Goal: Task Accomplishment & Management: Manage account settings

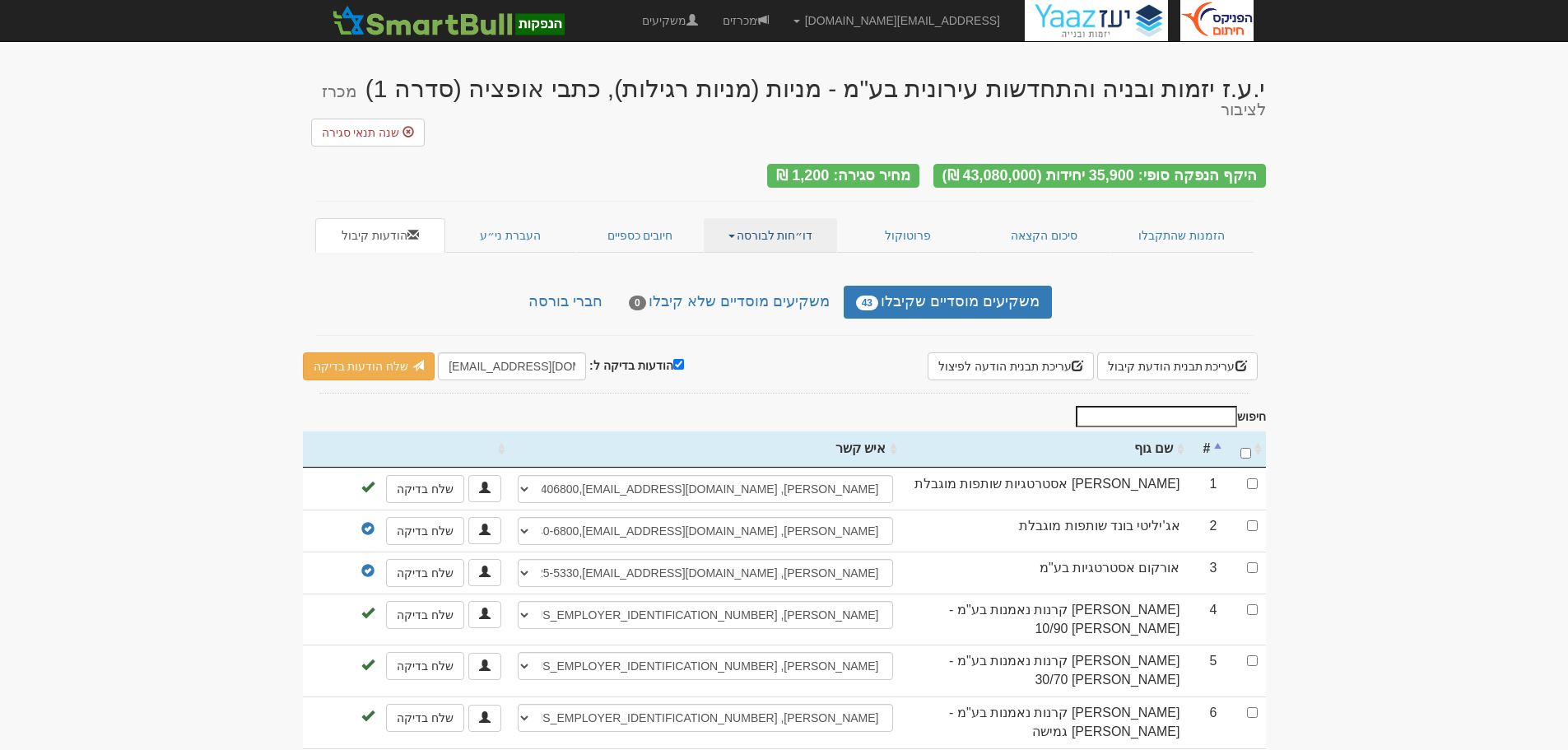
click at [784, 219] on link "דו״חות לבורסה" at bounding box center [770, 236] width 134 height 35
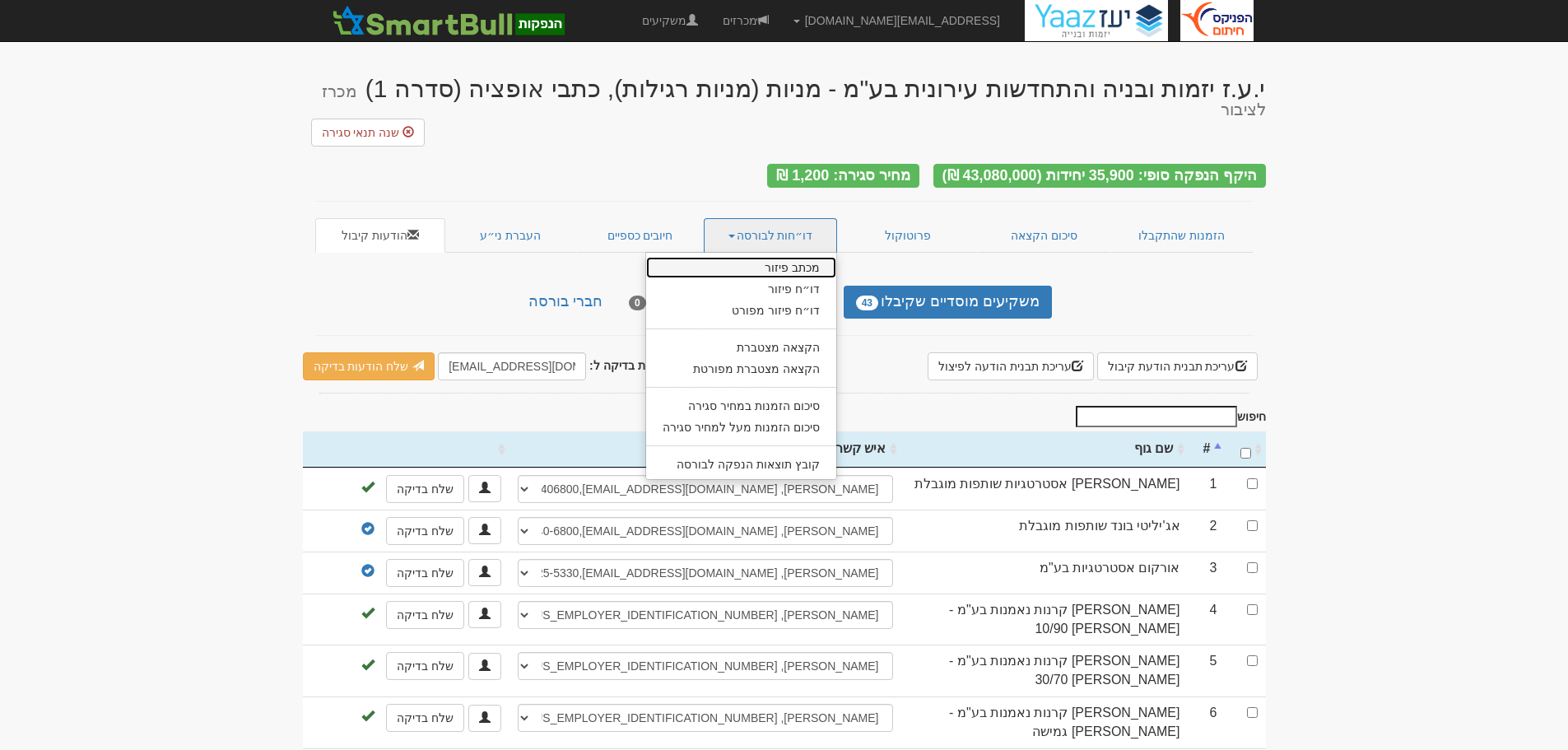
click at [781, 257] on link "מכתב פיזור" at bounding box center [741, 268] width 190 height 22
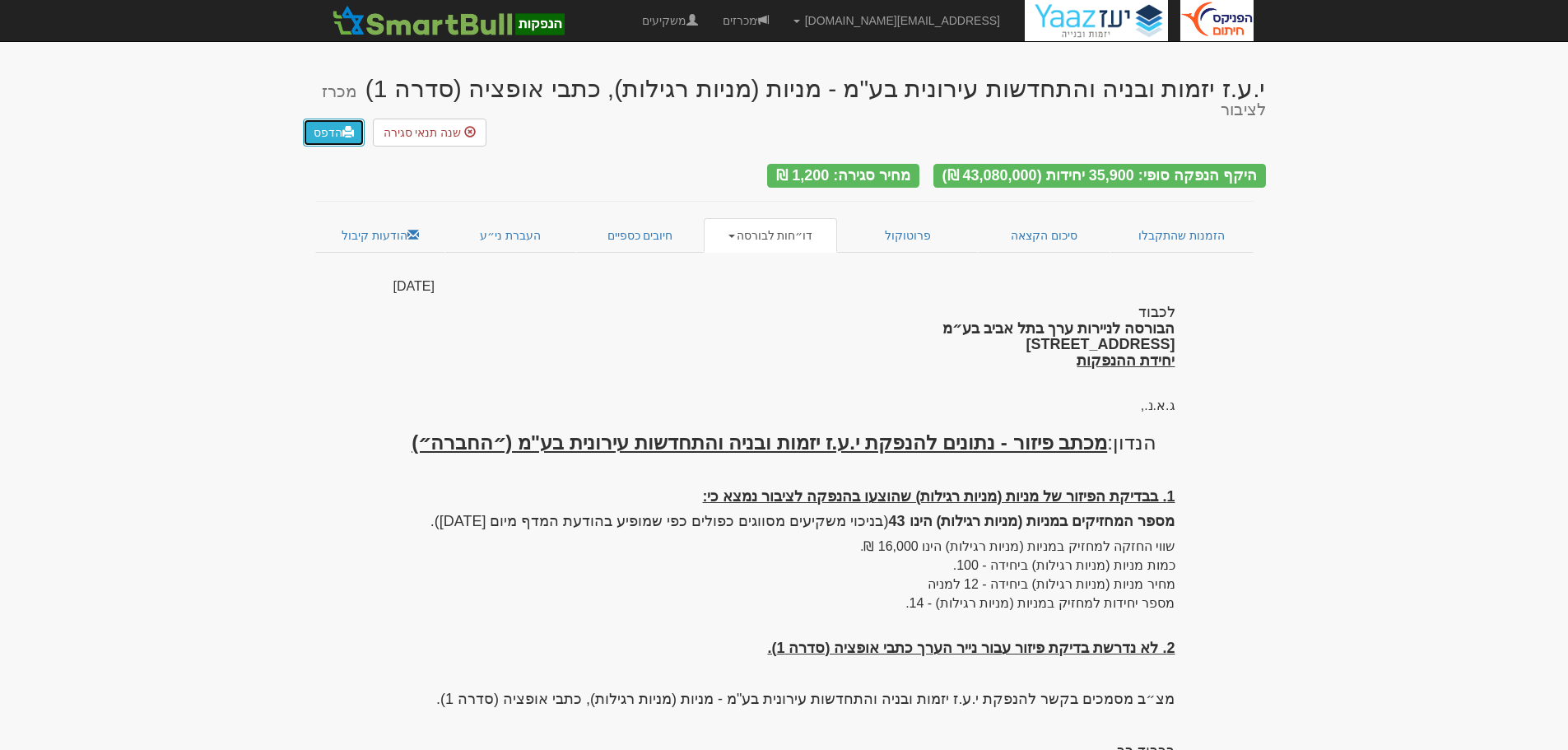
click at [341, 119] on link "הדפס" at bounding box center [334, 133] width 62 height 28
click at [736, 219] on link "דו״חות לבורסה" at bounding box center [770, 236] width 134 height 35
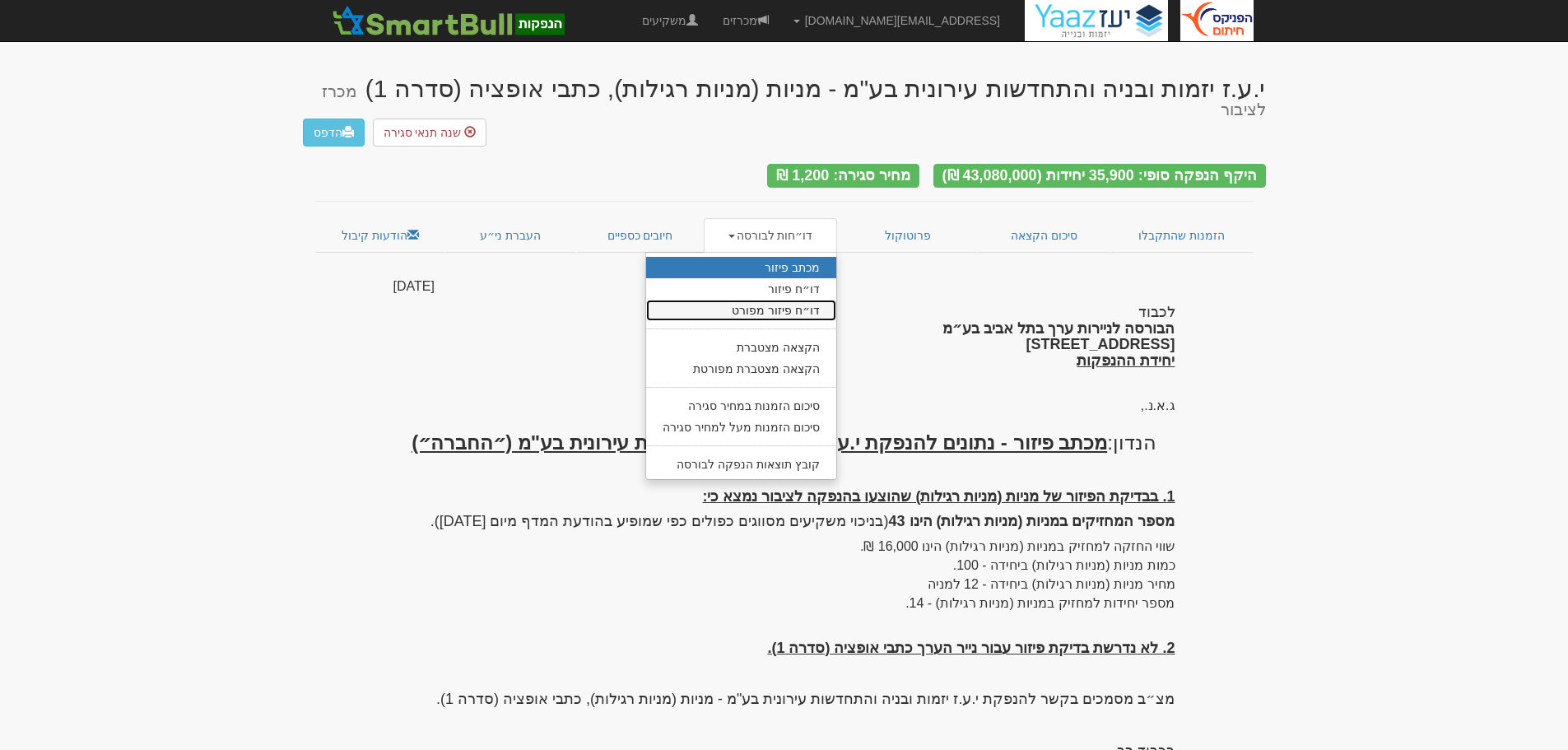
click at [752, 300] on link "דו״ח פיזור מפורט" at bounding box center [741, 310] width 190 height 22
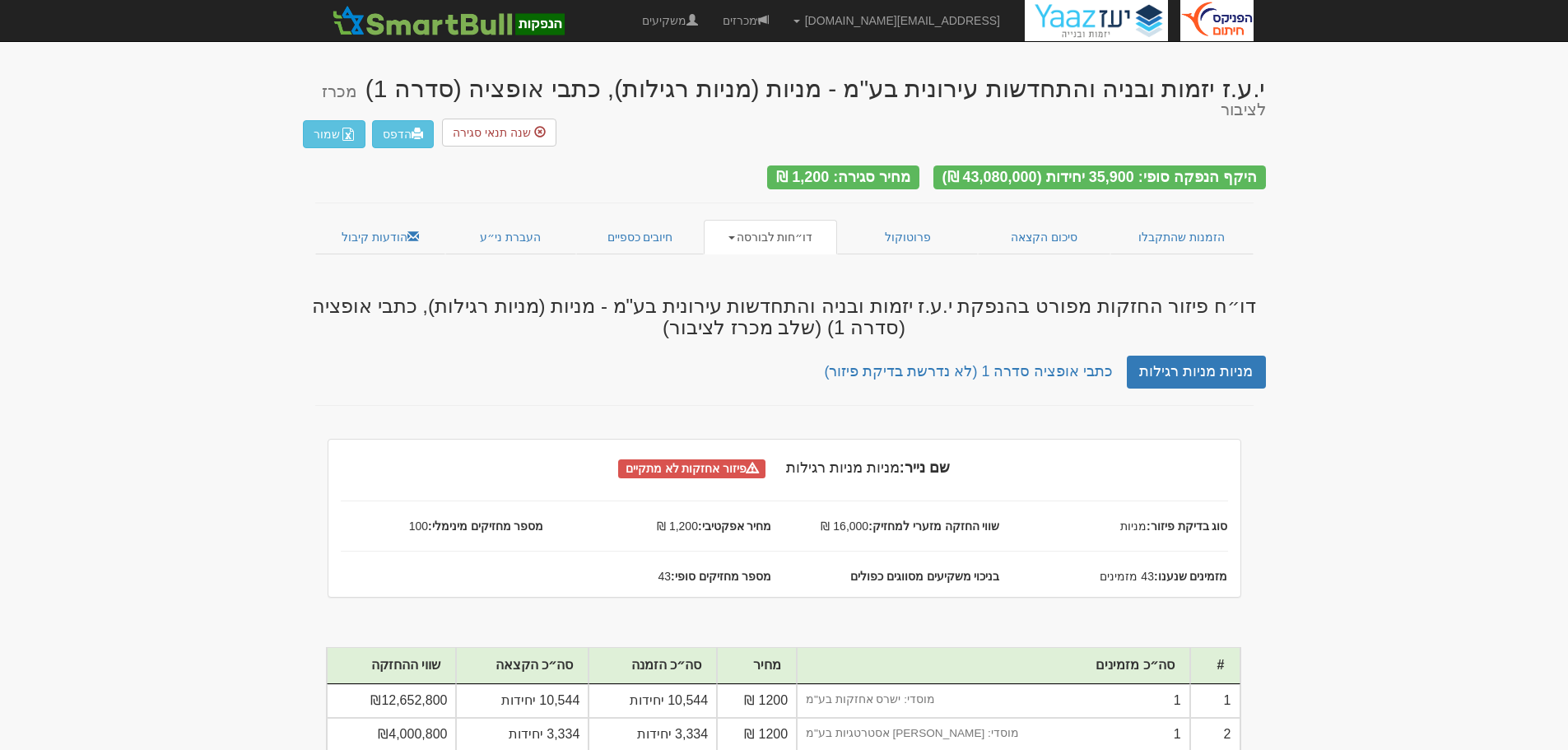
click at [736, 236] on span at bounding box center [732, 237] width 7 height 3
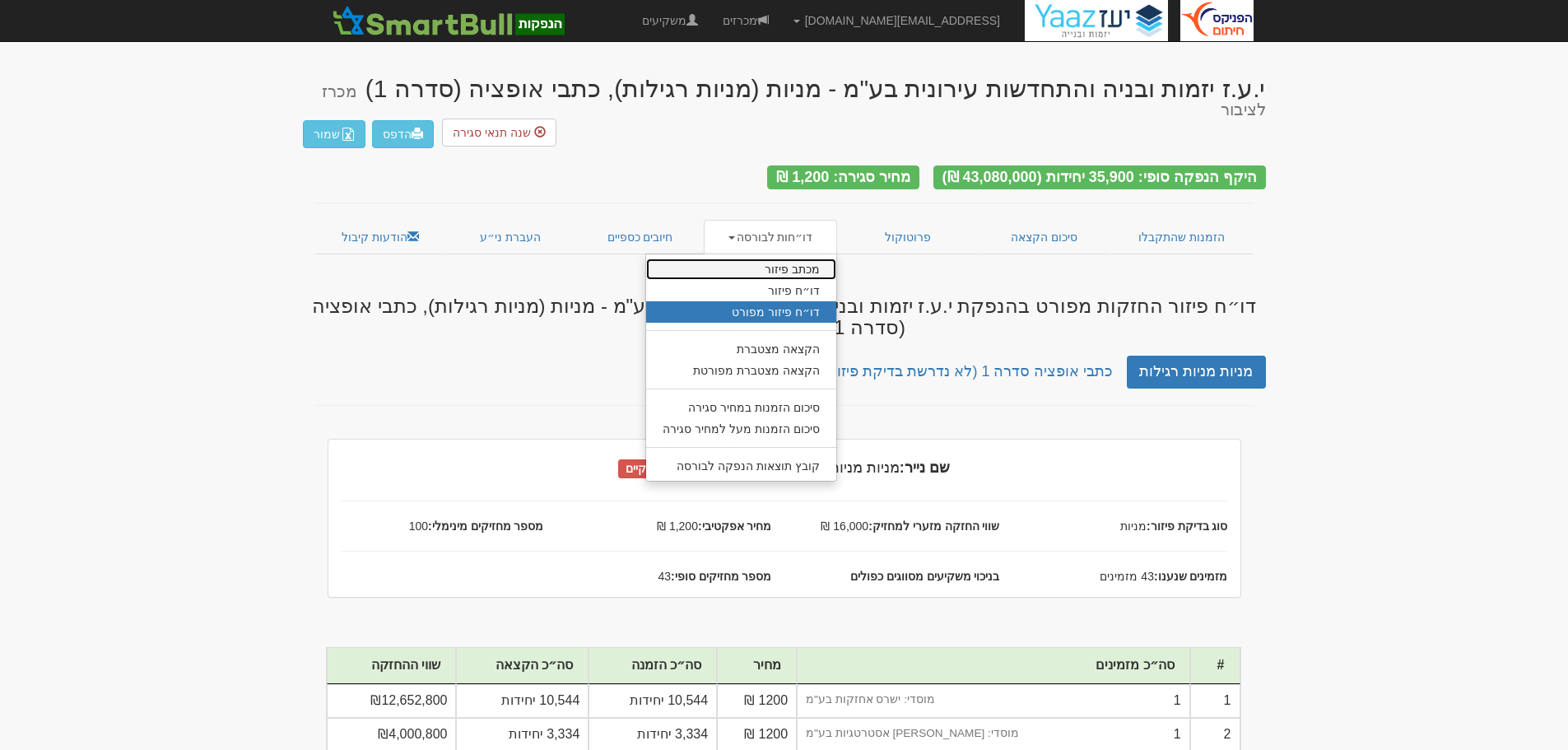
click at [757, 258] on link "מכתב פיזור" at bounding box center [741, 269] width 190 height 22
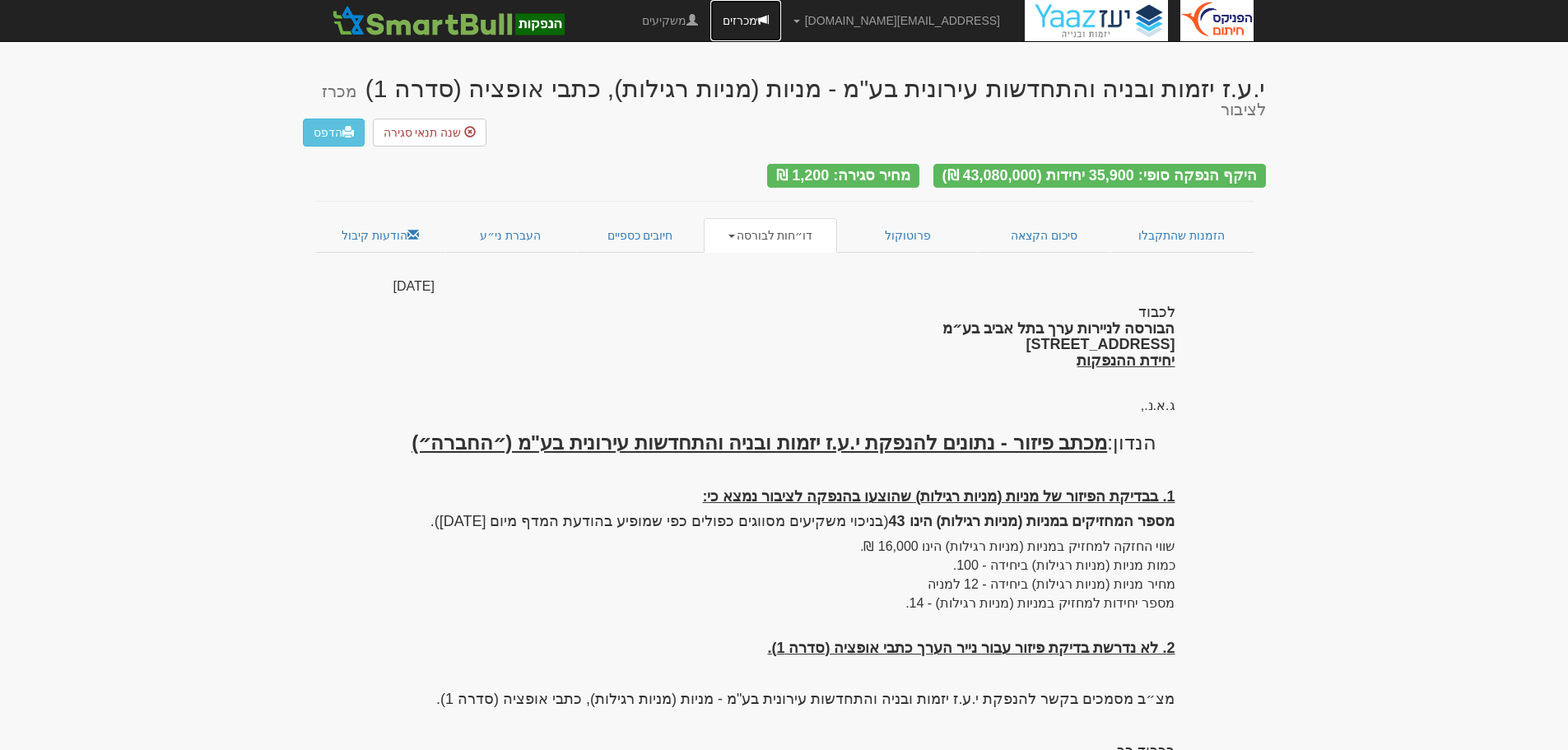
click at [782, 25] on link "מכרזים" at bounding box center [745, 21] width 71 height 41
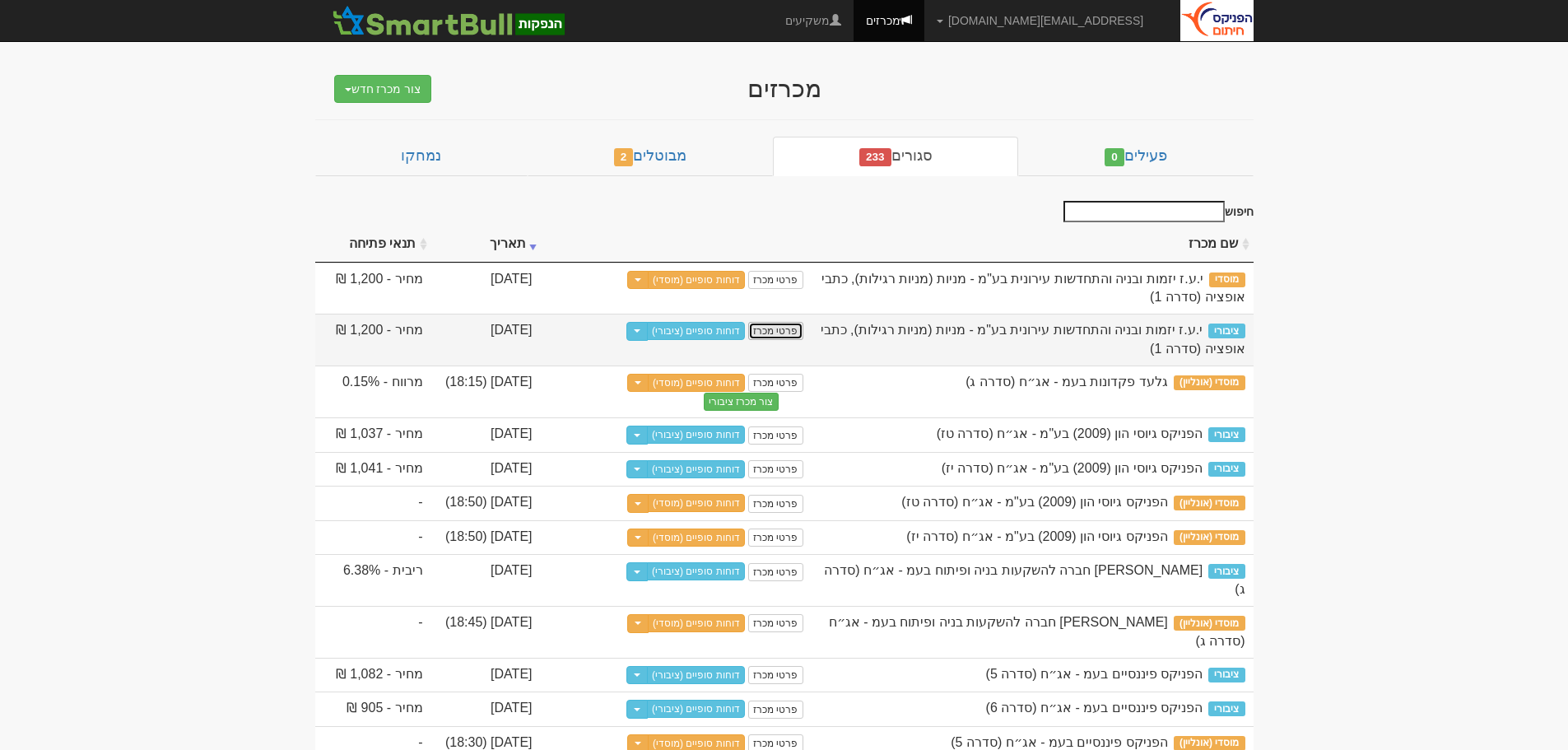
click at [786, 333] on link "פרטי מכרז" at bounding box center [776, 331] width 55 height 18
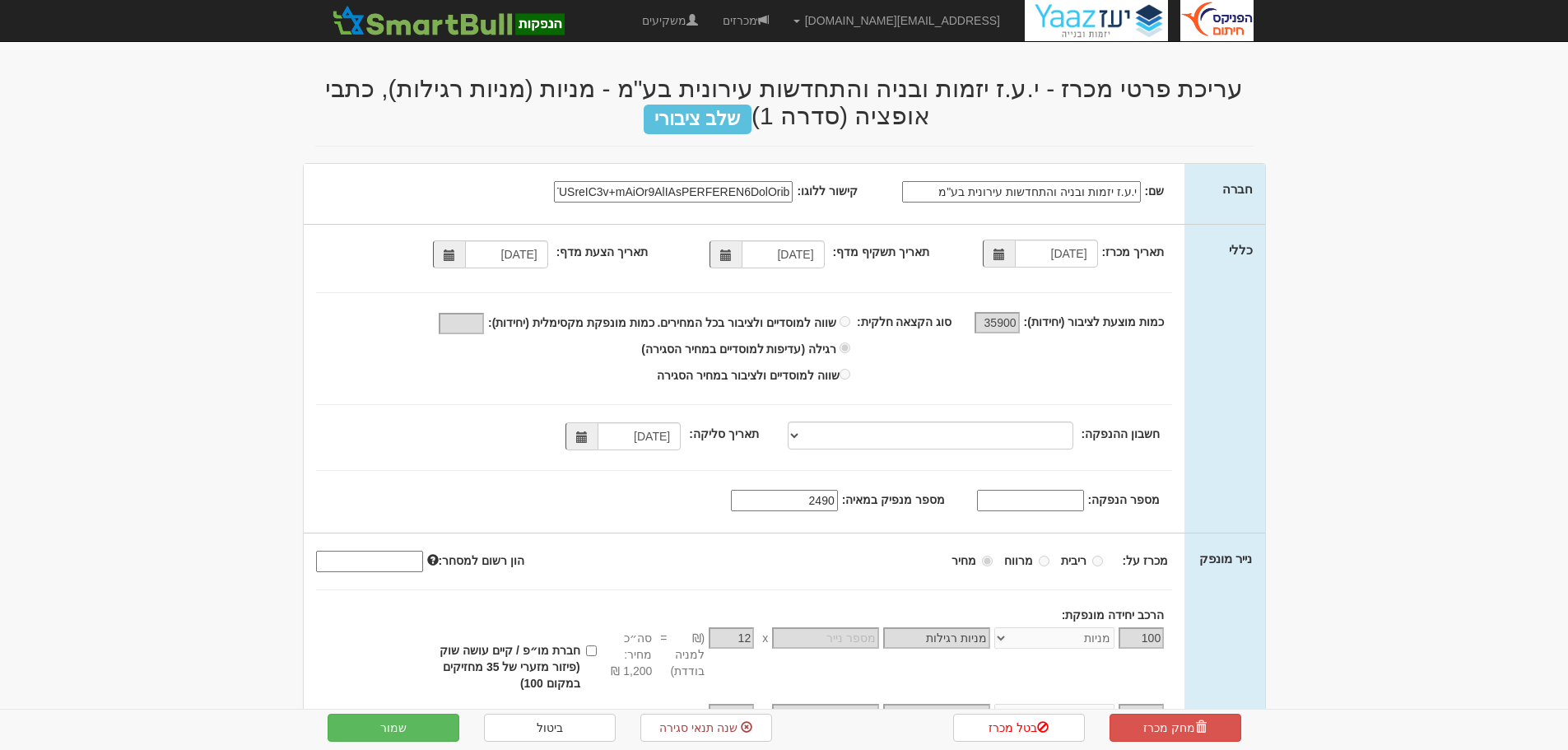
select select "מניות"
select select "כתבי אופציה"
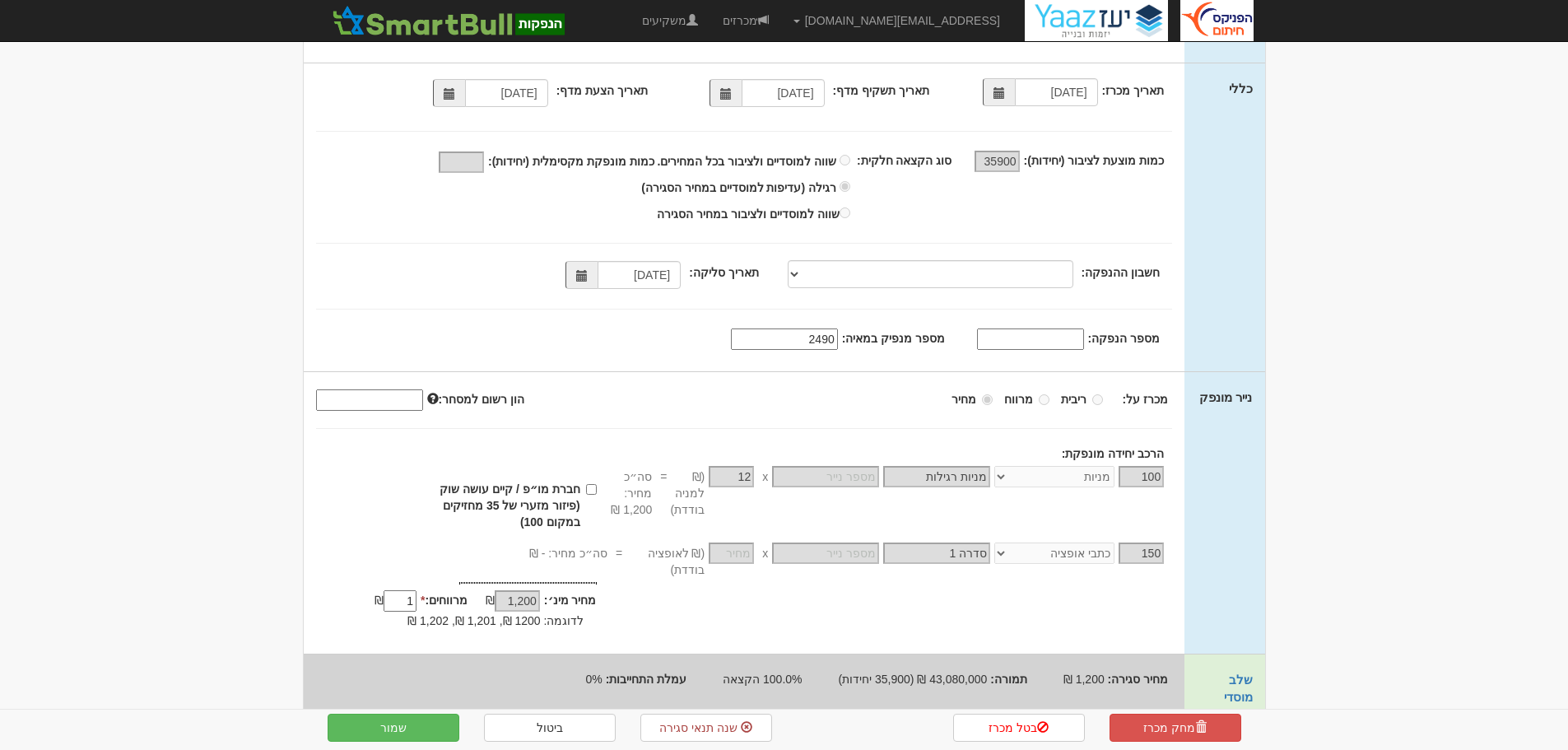
scroll to position [165, 0]
click at [588, 487] on input "חברת מו״פ / קיים עושה שוק (פיזור מזערי של 35 מחזיקים במקום 100)" at bounding box center [590, 485] width 10 height 10
checkbox input "true"
click at [404, 723] on button "שמור" at bounding box center [394, 728] width 132 height 28
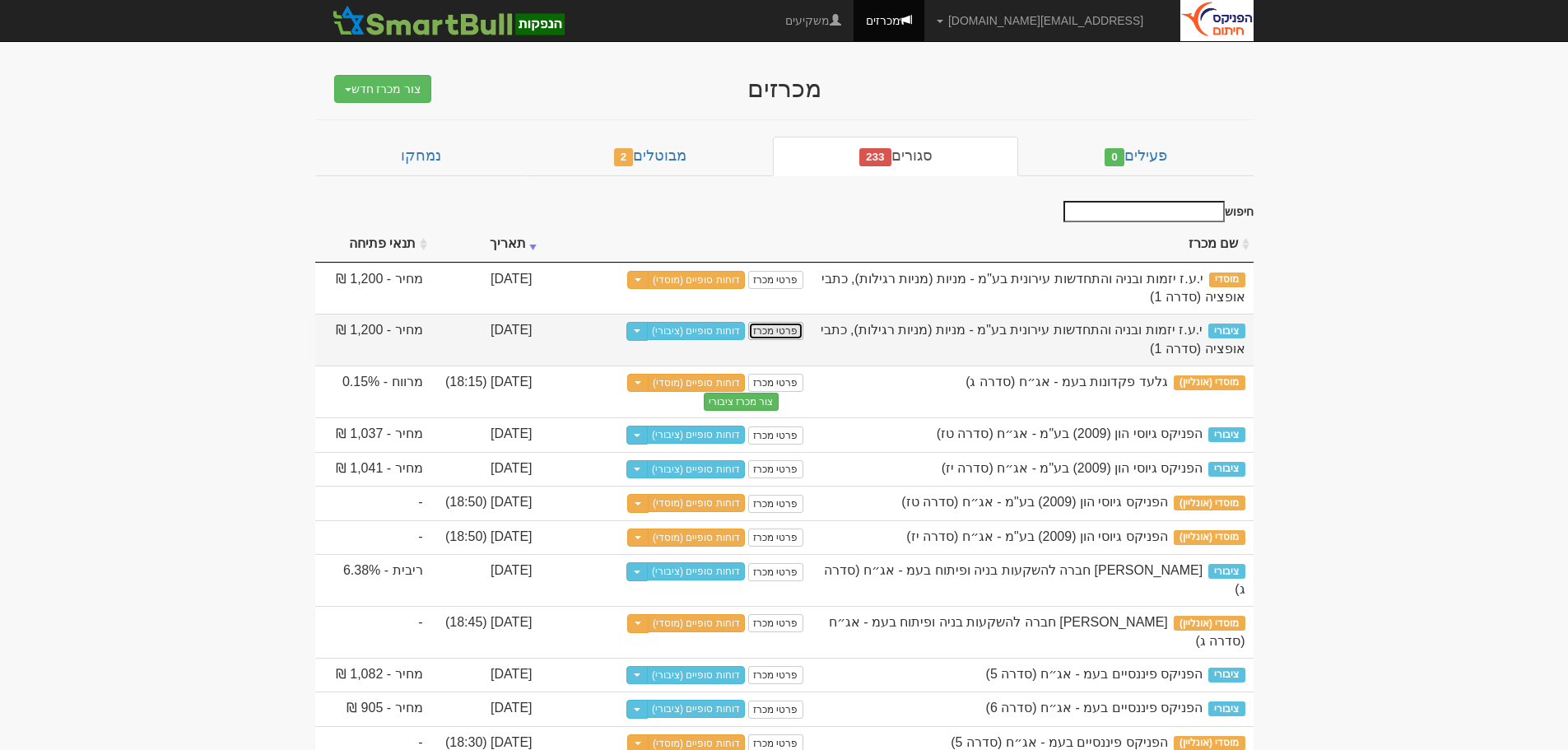
click at [780, 327] on link "פרטי מכרז" at bounding box center [776, 331] width 55 height 18
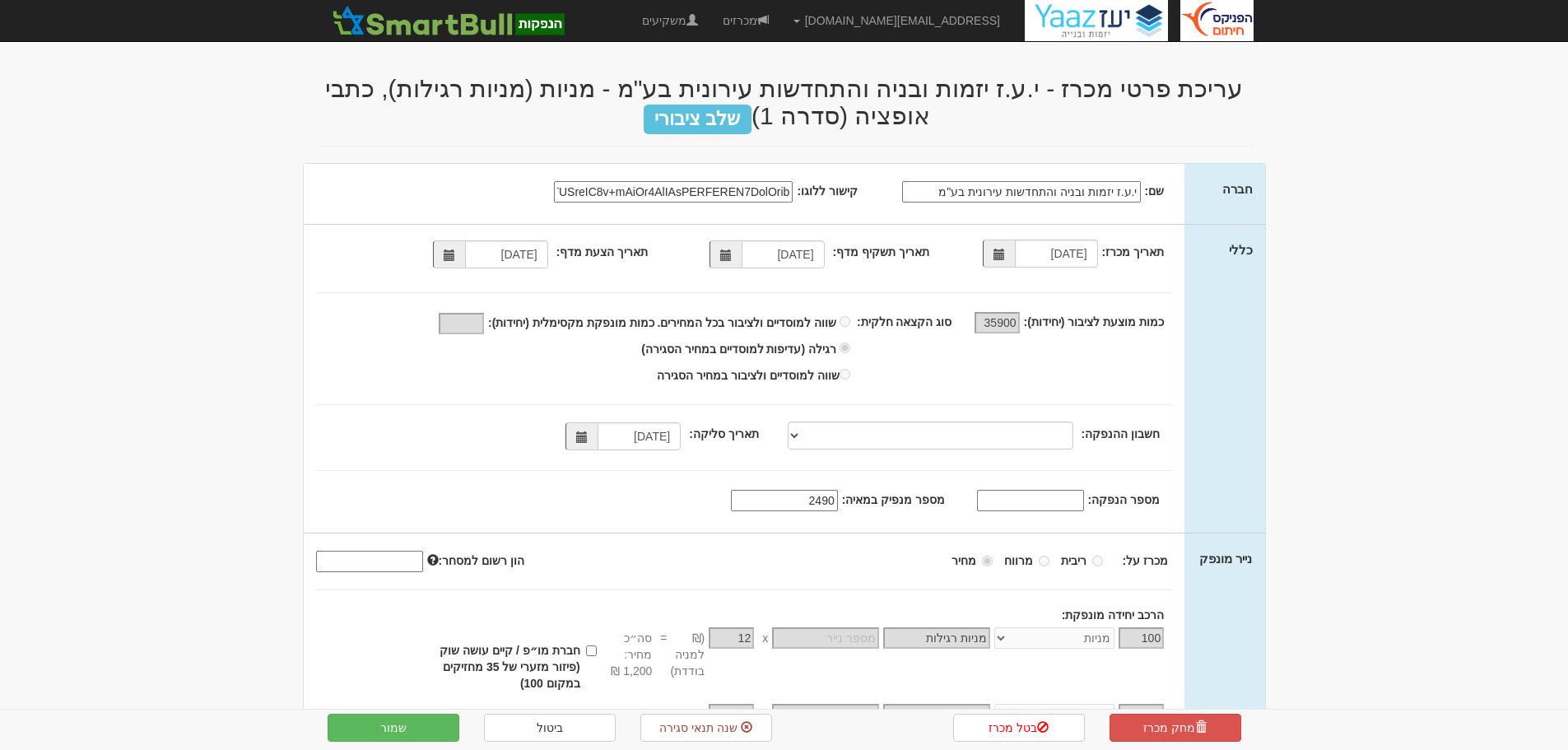
select select "מניות"
select select "כתבי אופציה"
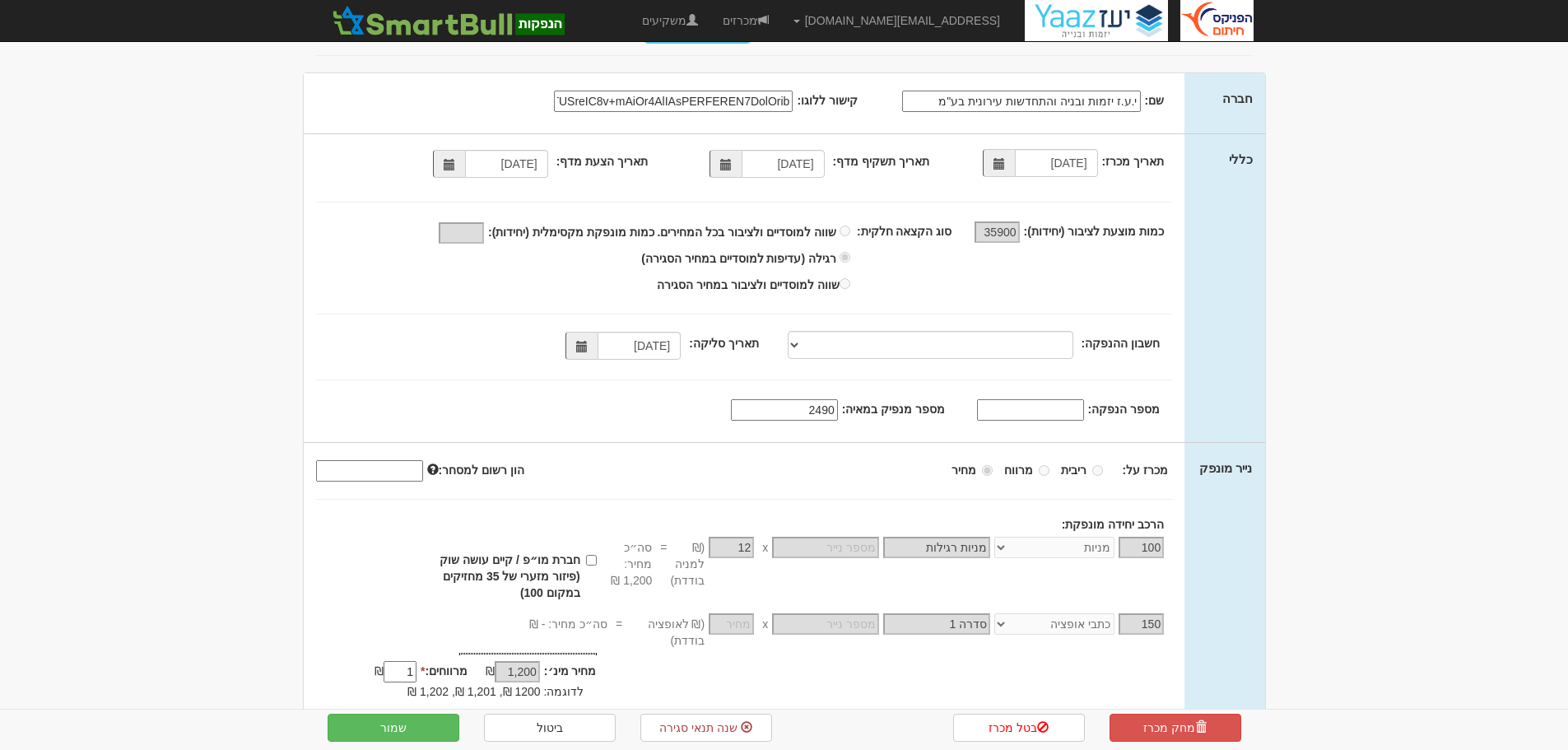
scroll to position [165, 0]
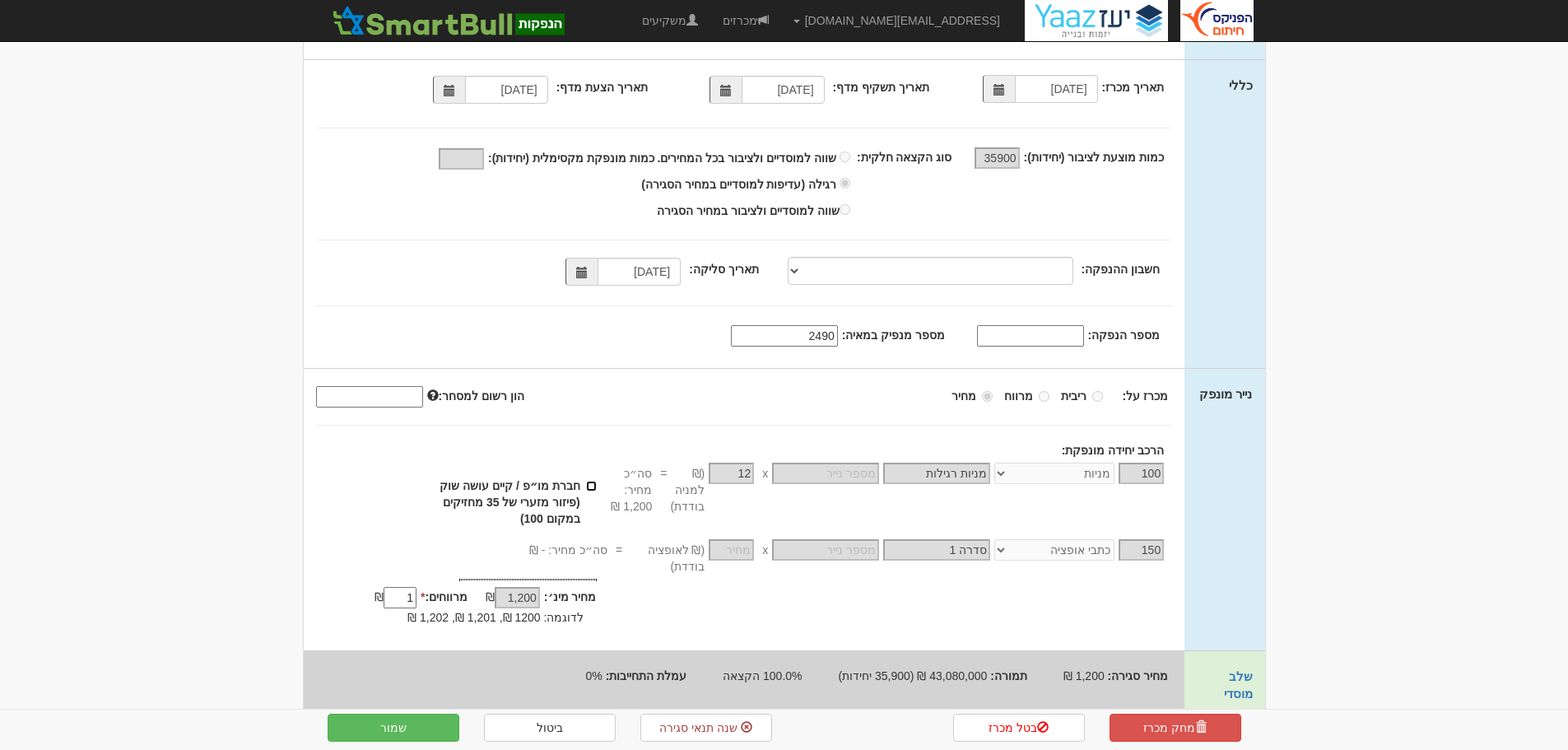
click at [589, 486] on input "חברת מו״פ / קיים עושה שוק (פיזור מזערי של 35 מחזיקים במקום 100)" at bounding box center [590, 485] width 10 height 10
checkbox input "true"
click at [409, 731] on button "שמור" at bounding box center [394, 728] width 132 height 28
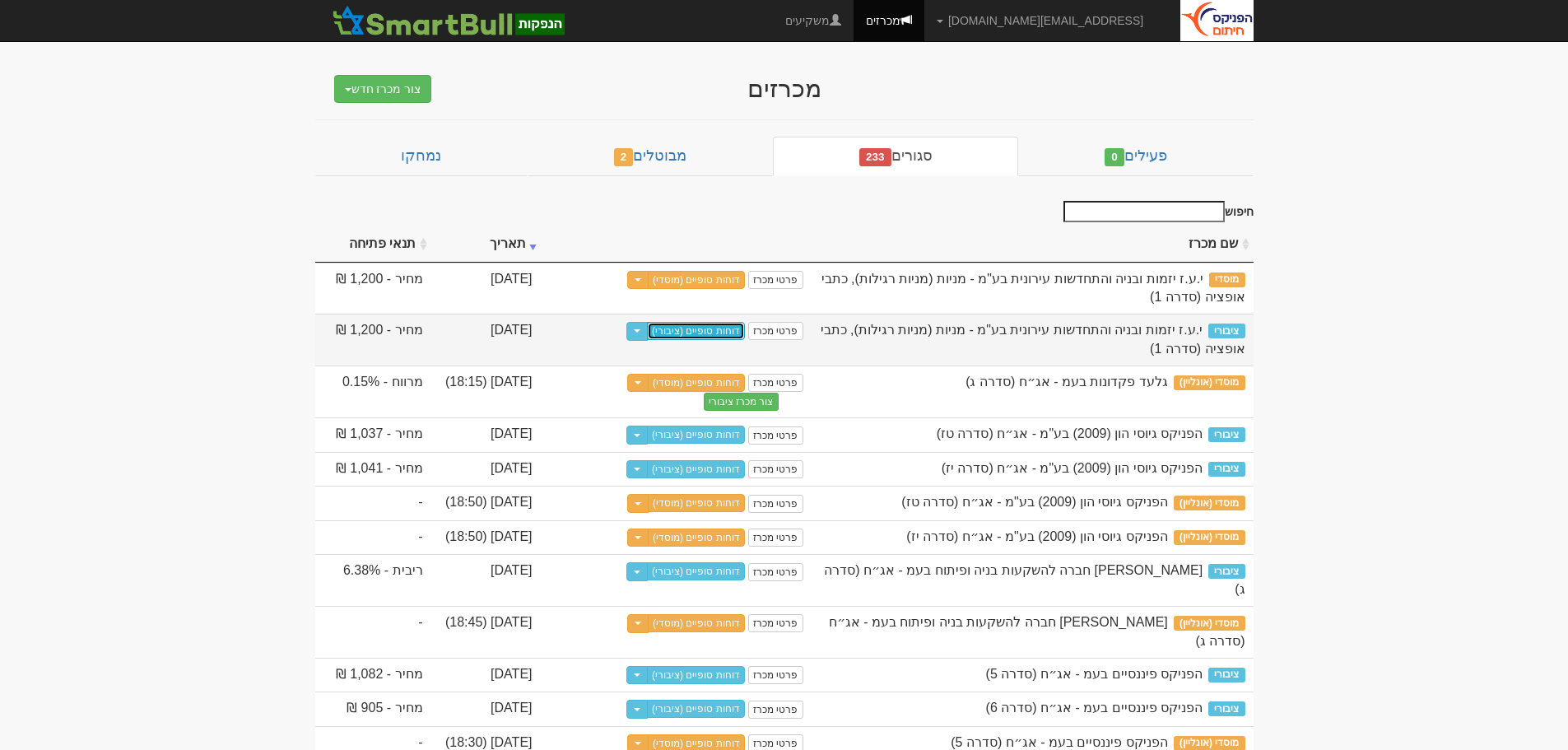
click at [712, 334] on link "דוחות סופיים (ציבורי)" at bounding box center [696, 331] width 98 height 18
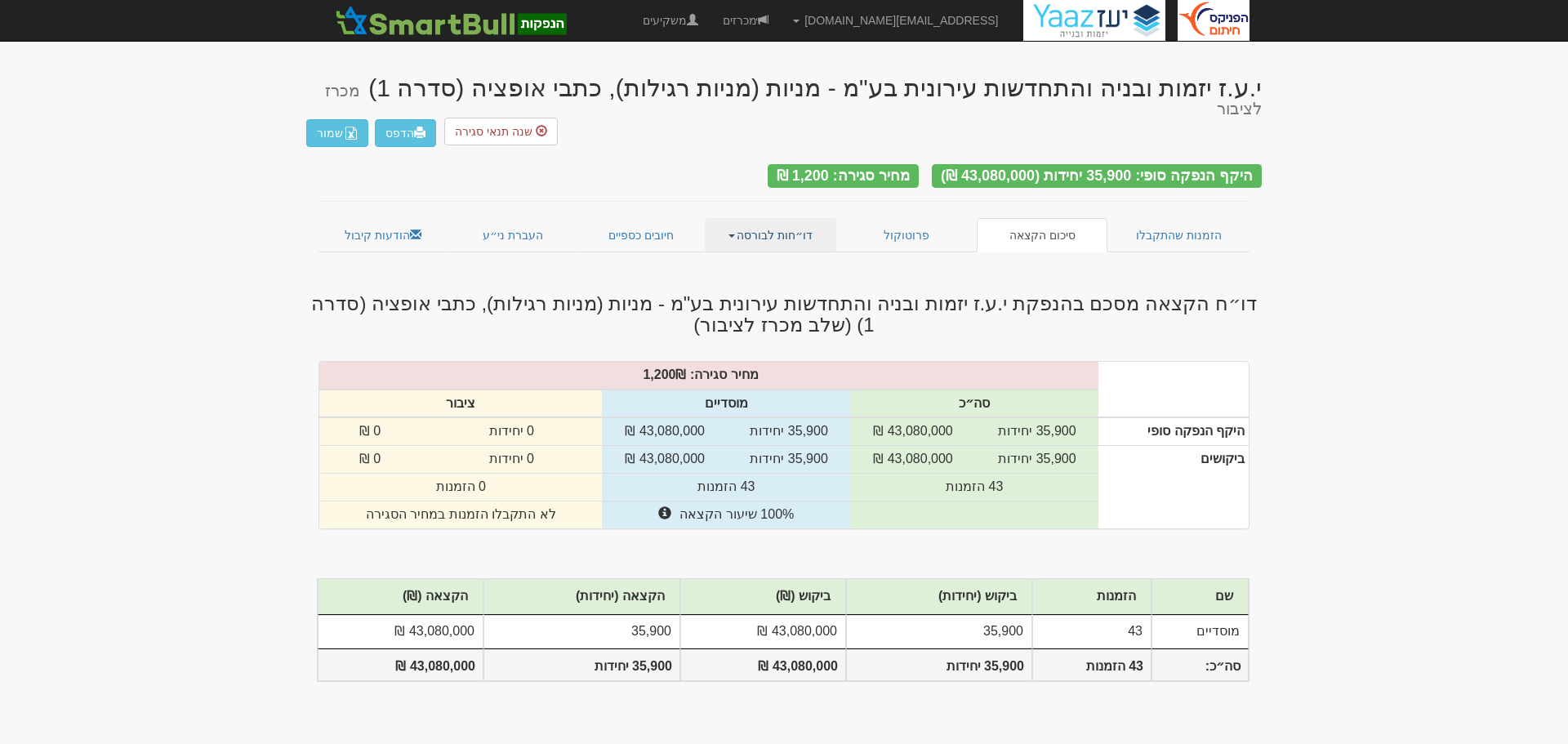
click at [756, 218] on link "דו״חות לבורסה" at bounding box center [771, 235] width 133 height 35
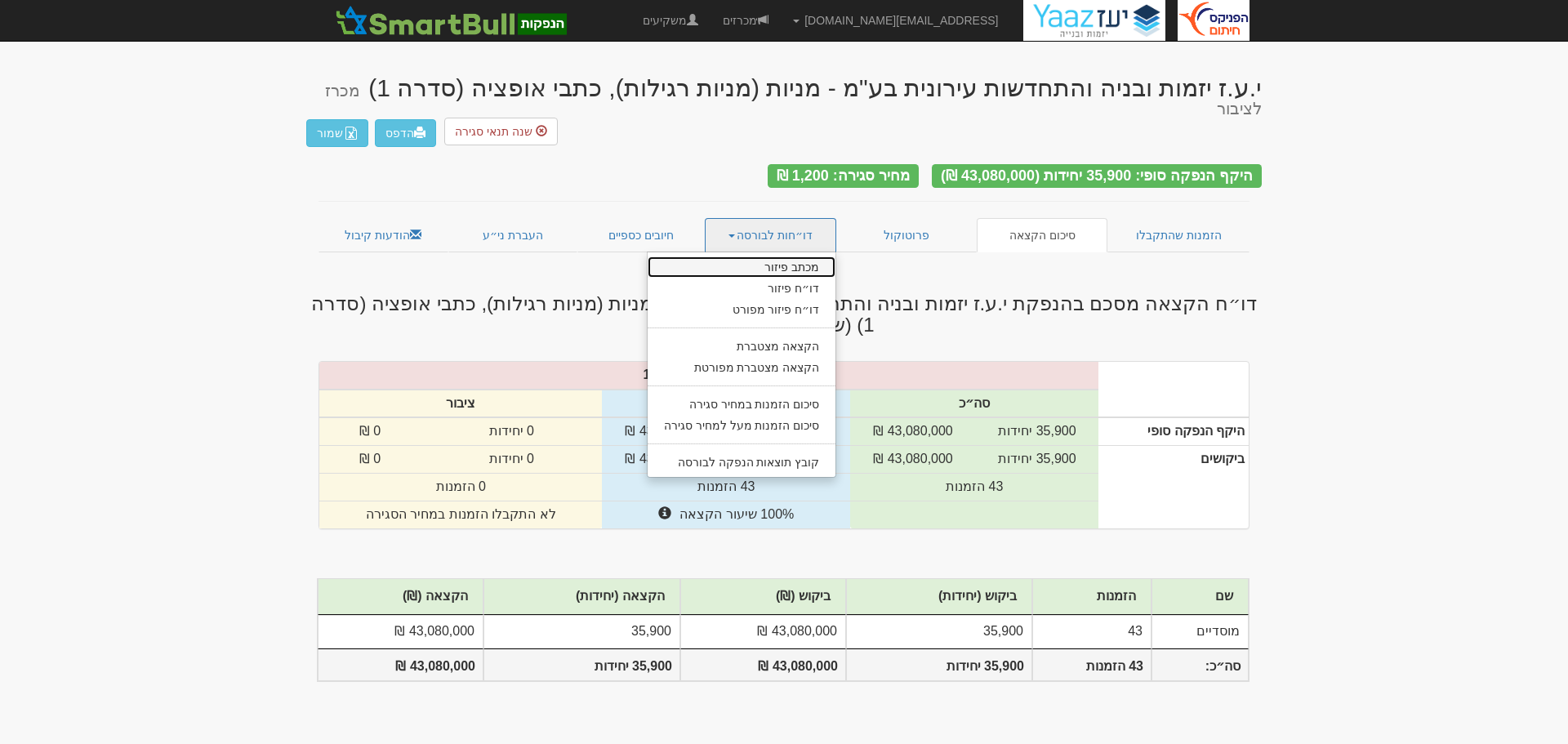
click at [776, 256] on link "מכתב פיזור" at bounding box center [742, 266] width 189 height 21
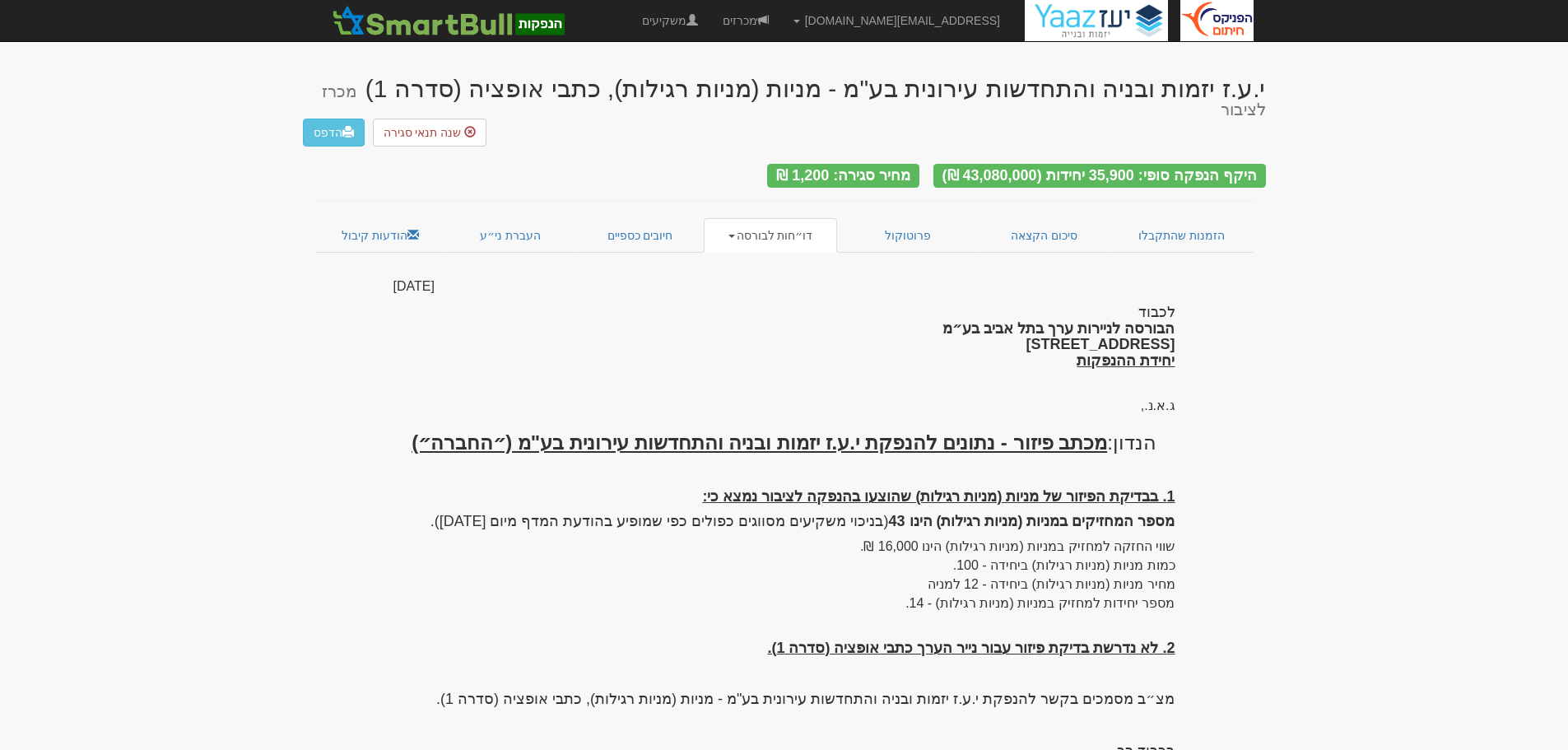
click at [742, 219] on link "דו״חות לבורסה" at bounding box center [770, 236] width 134 height 35
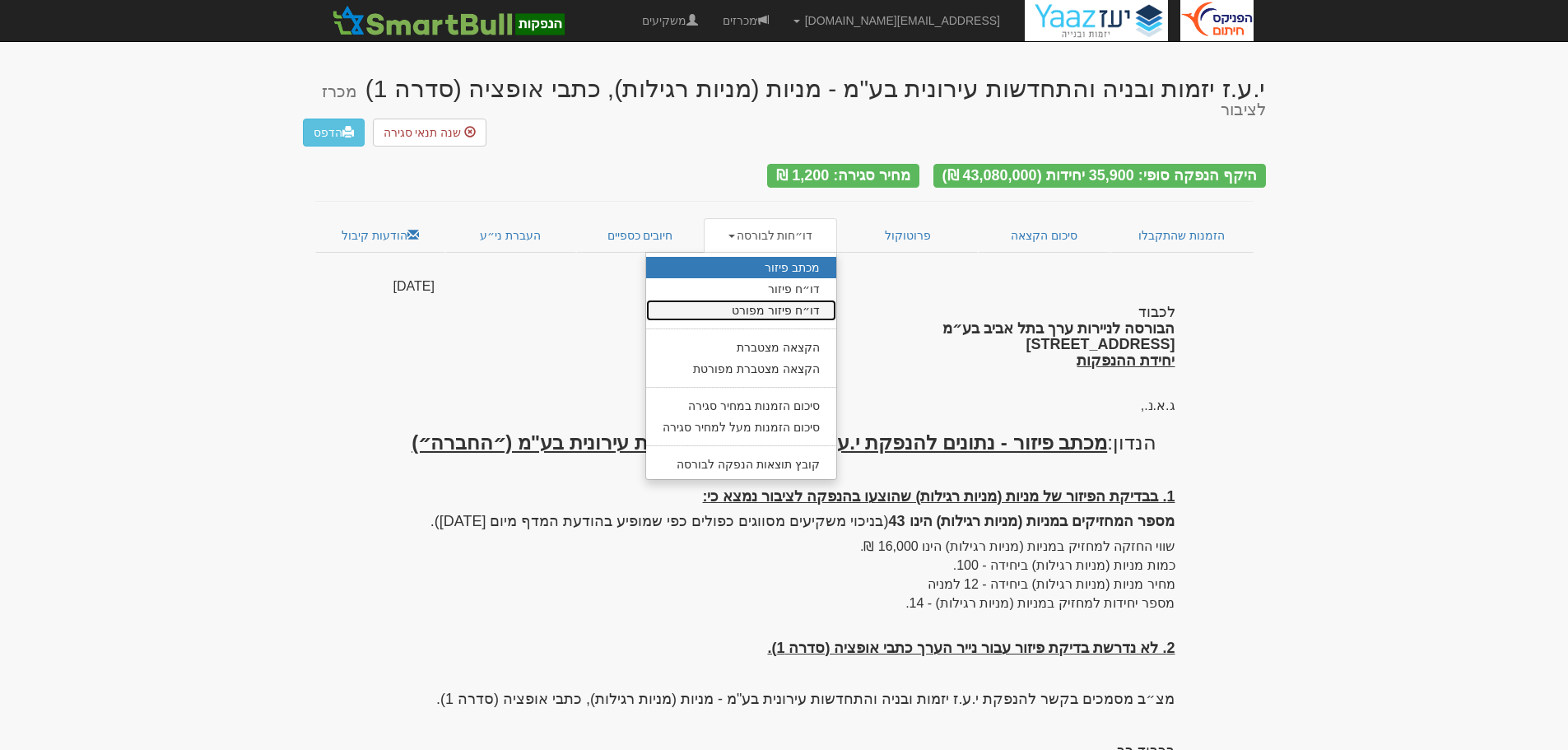
click at [757, 300] on link "דו״ח פיזור מפורט" at bounding box center [741, 310] width 190 height 22
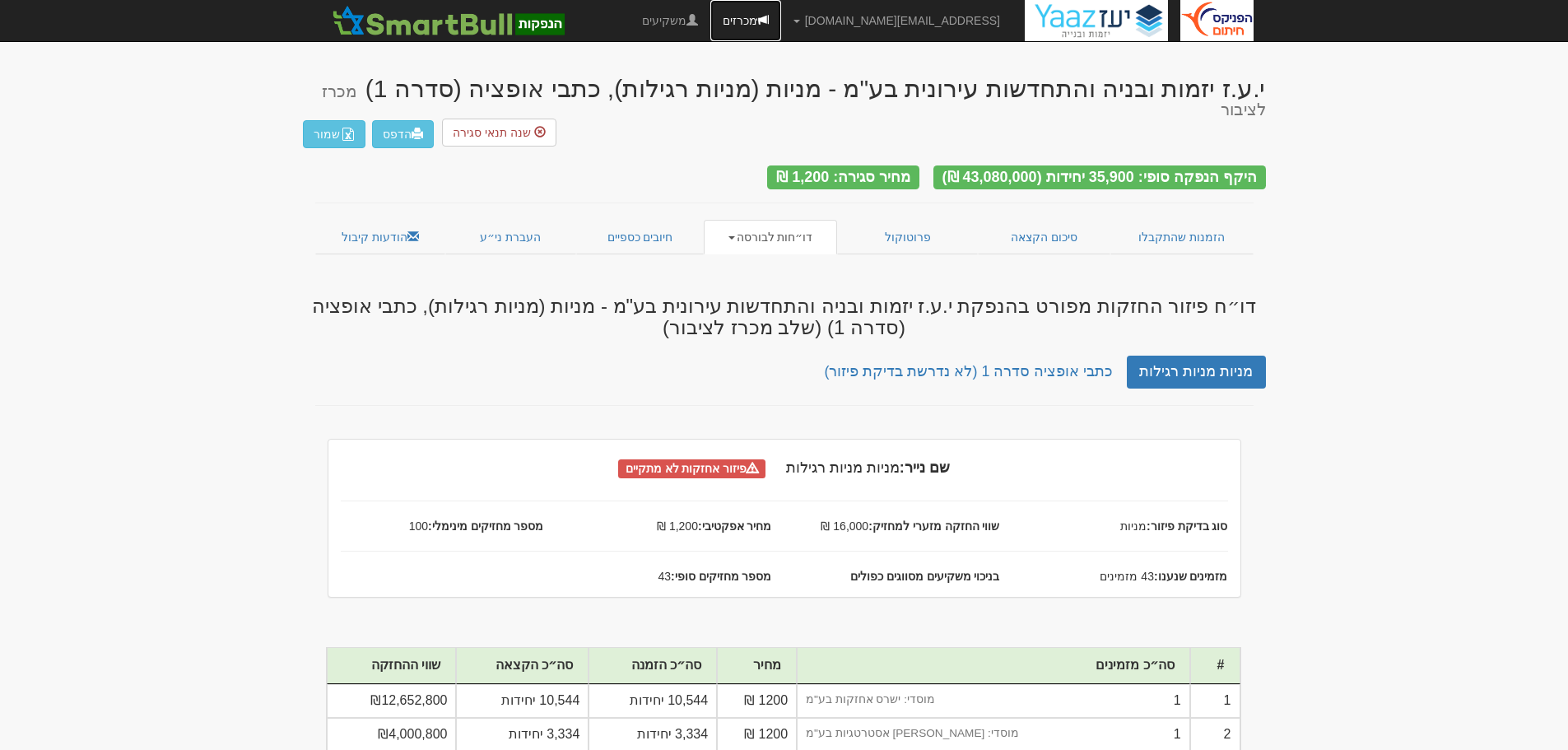
click at [782, 24] on link "מכרזים" at bounding box center [745, 21] width 71 height 41
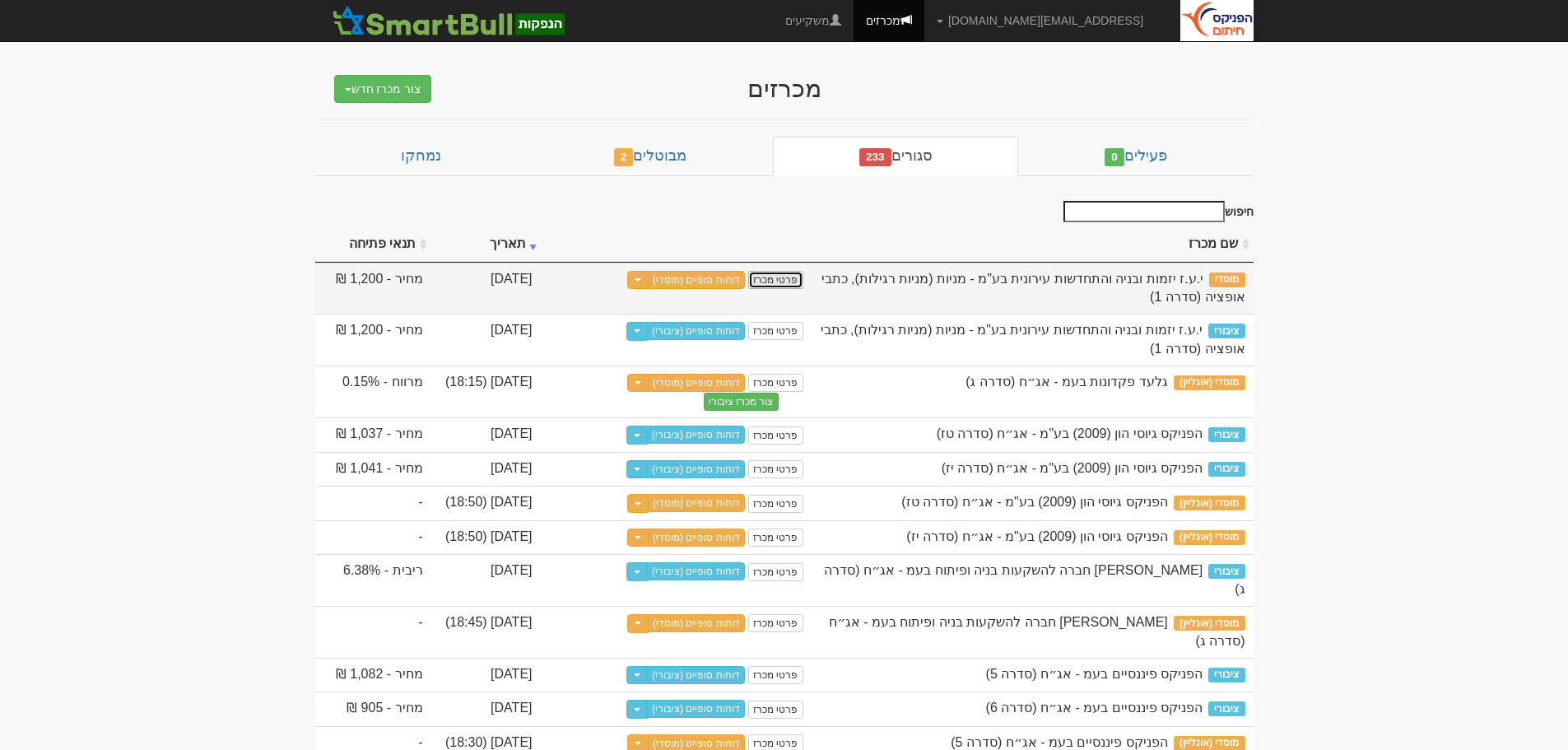
click at [771, 282] on link "פרטי מכרז" at bounding box center [776, 280] width 55 height 18
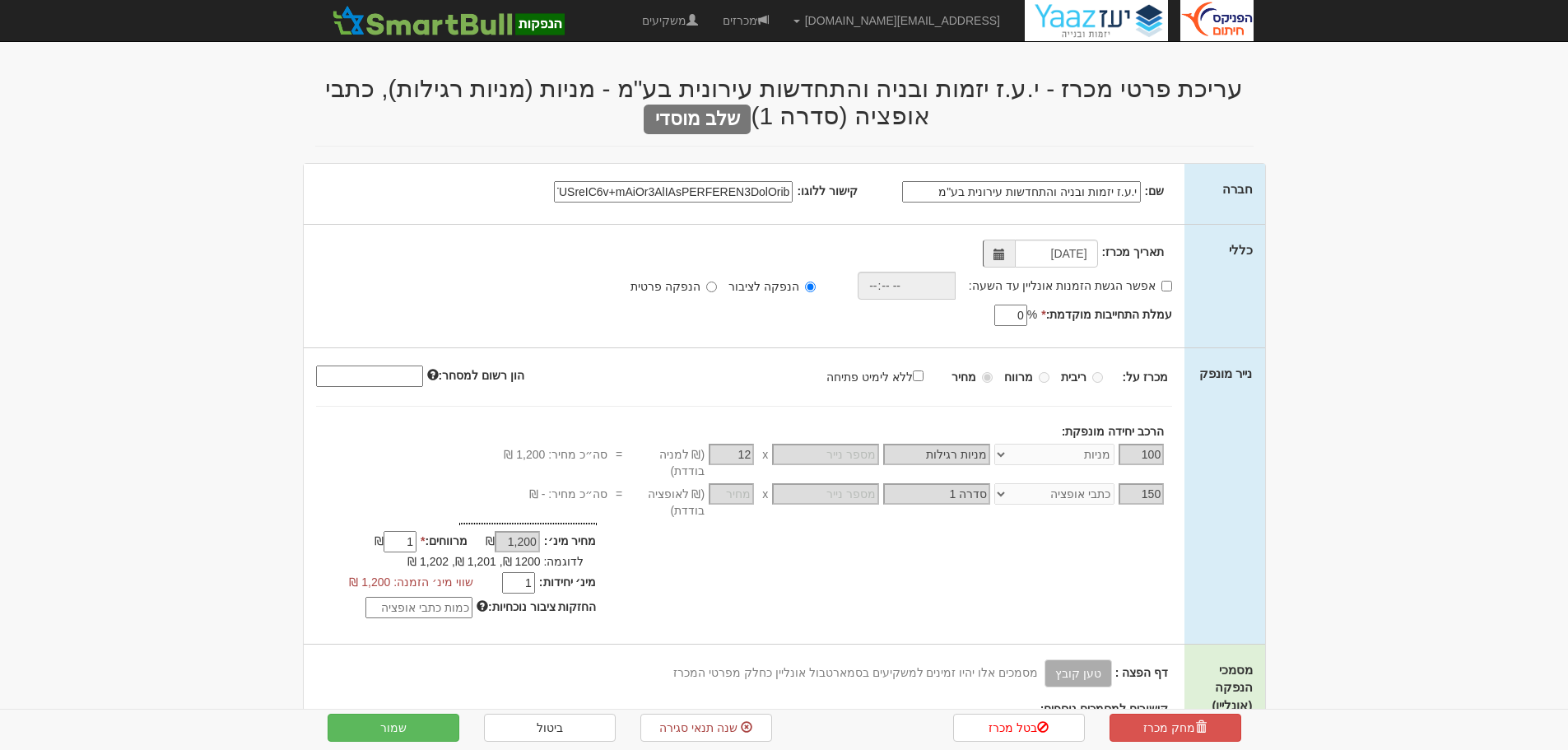
select select "מניות"
select select "כתבי אופציה"
click at [517, 725] on link "ביטול" at bounding box center [550, 728] width 132 height 28
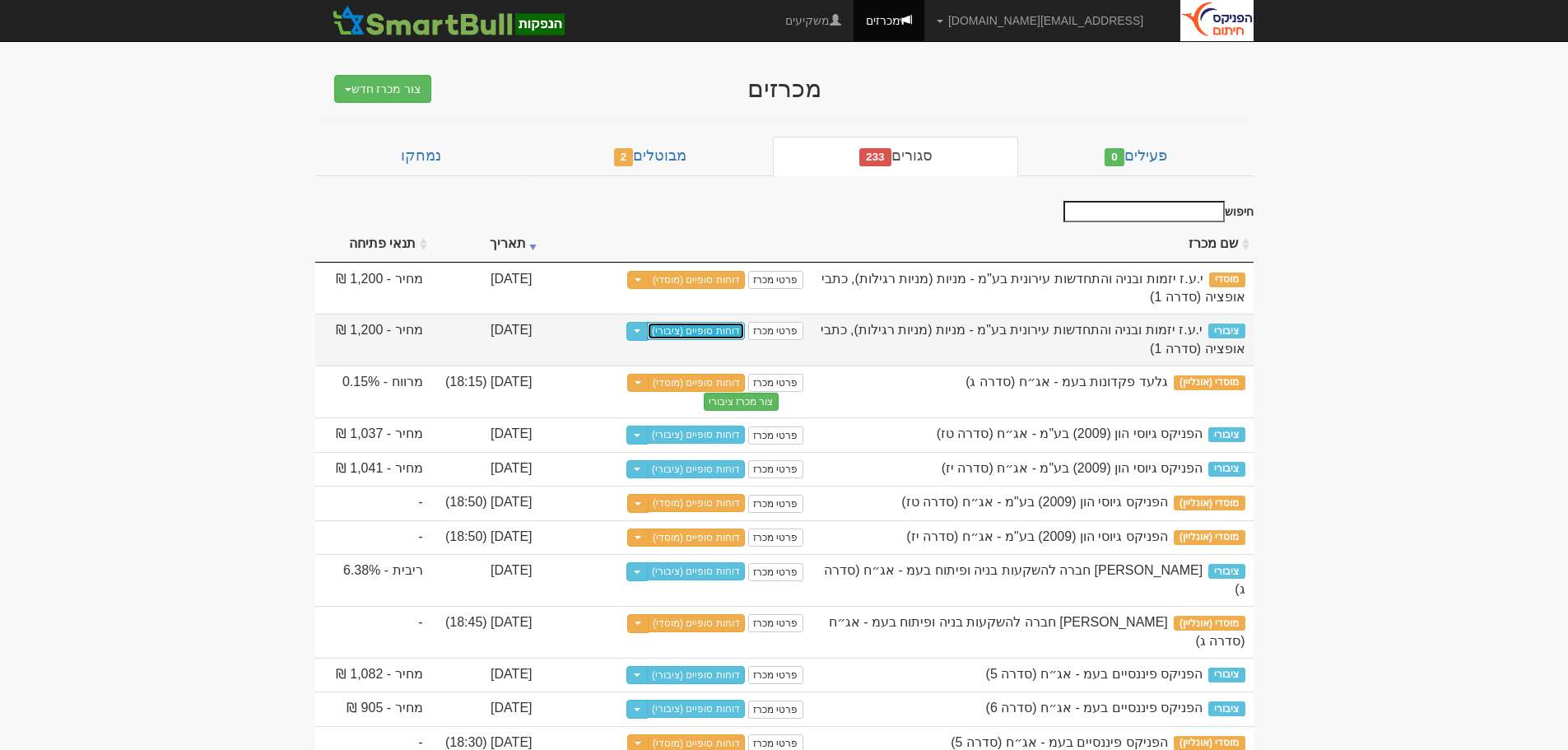
click at [706, 328] on link "דוחות סופיים (ציבורי)" at bounding box center [696, 331] width 98 height 18
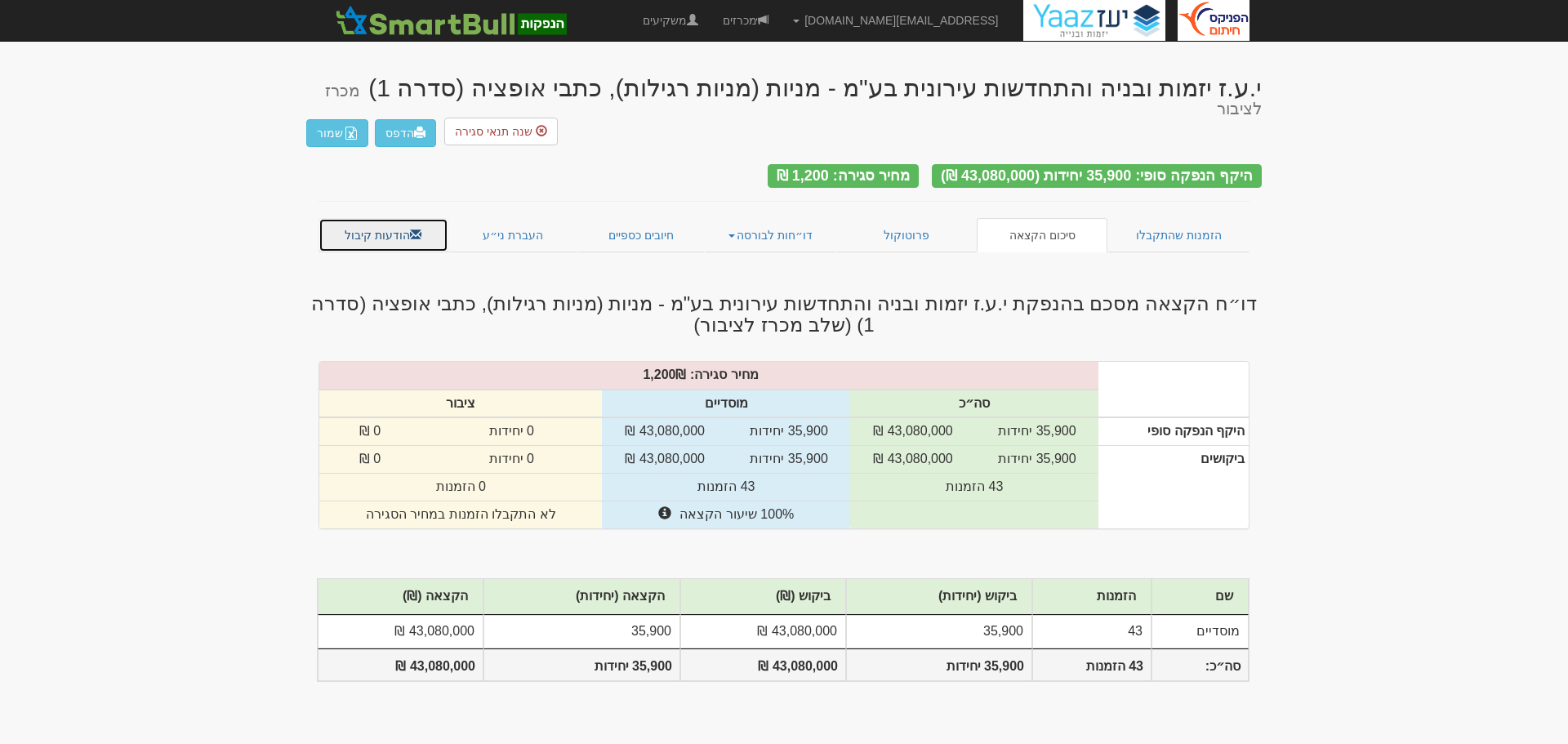
click at [399, 218] on link "הודעות קיבול" at bounding box center [383, 235] width 130 height 35
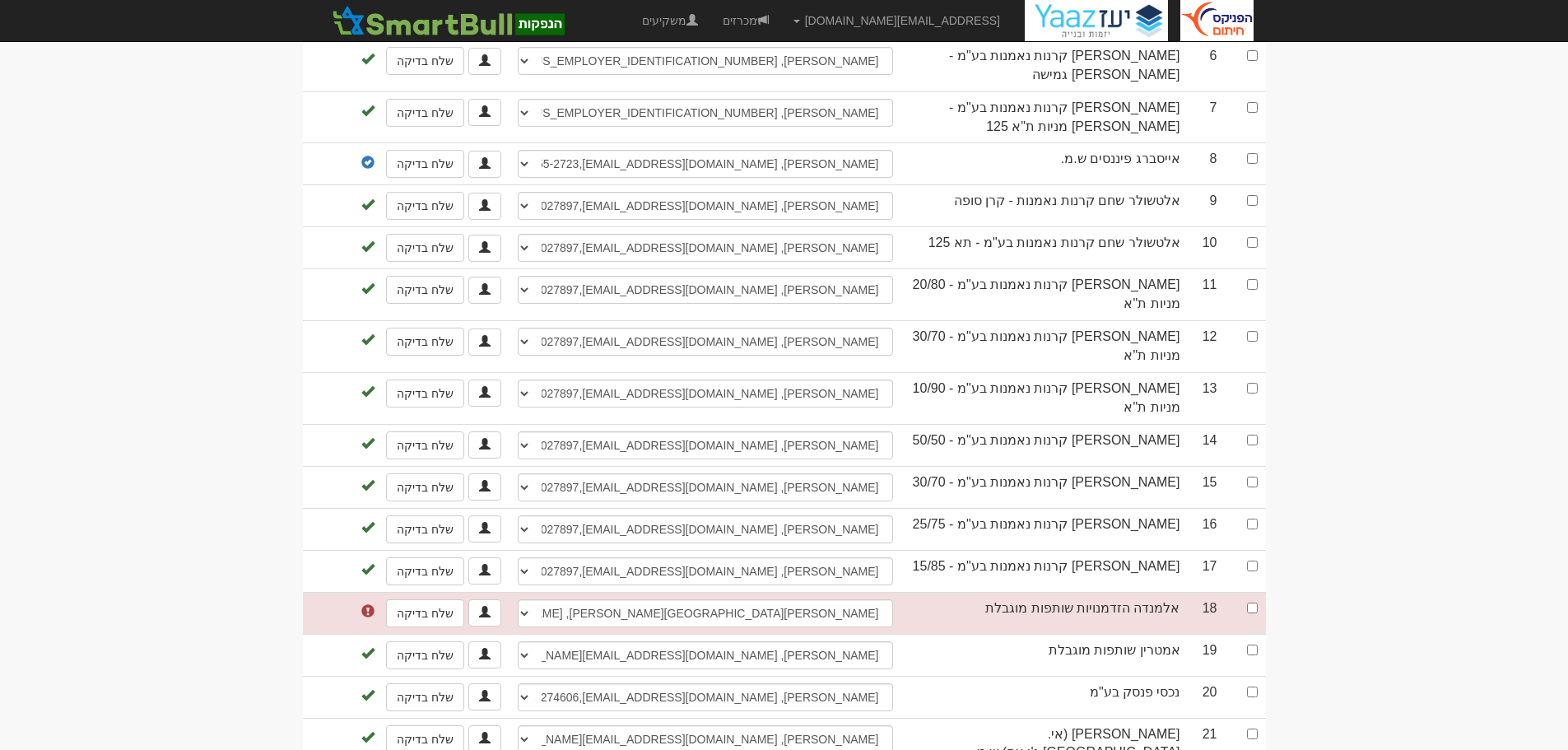
scroll to position [659, 0]
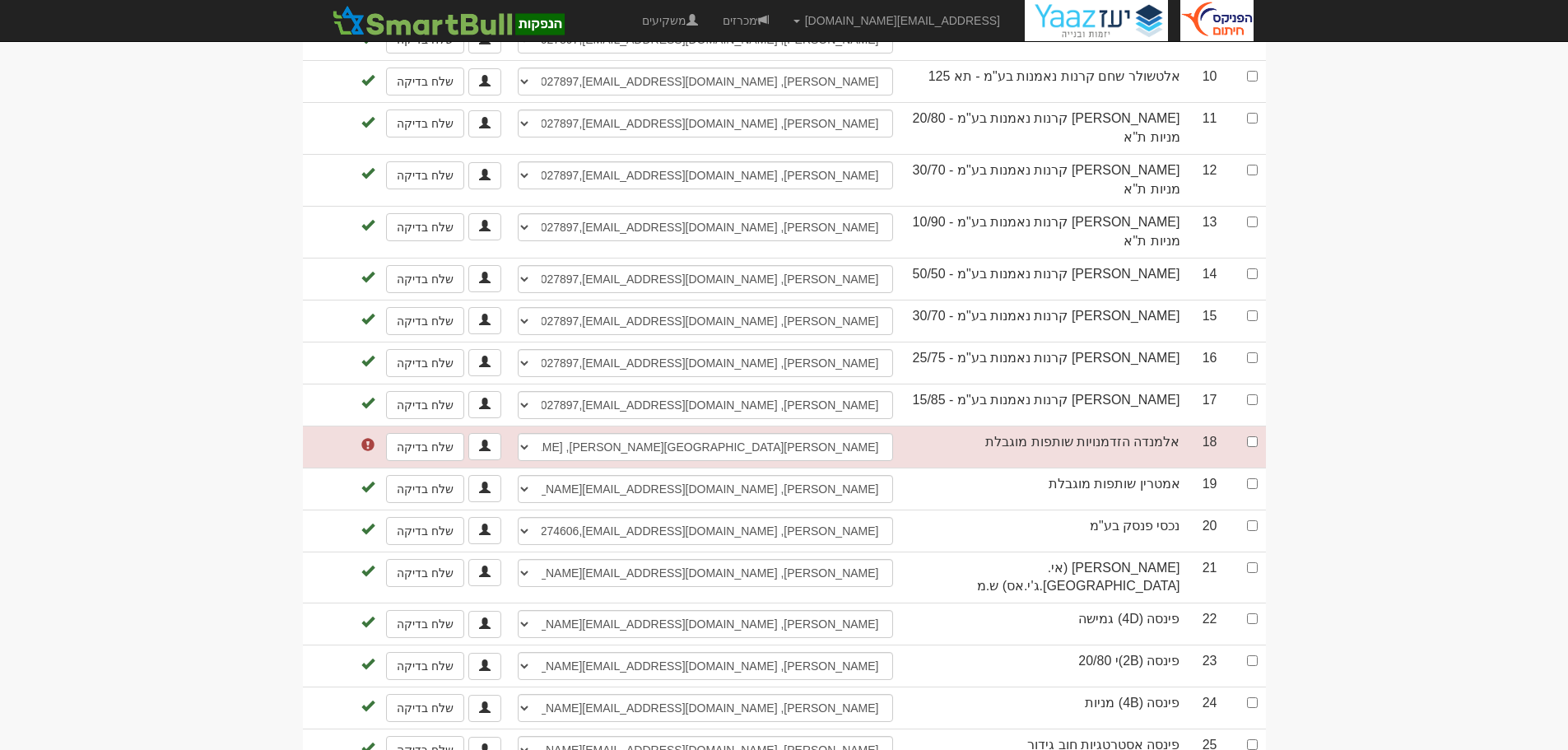
scroll to position [1235, 0]
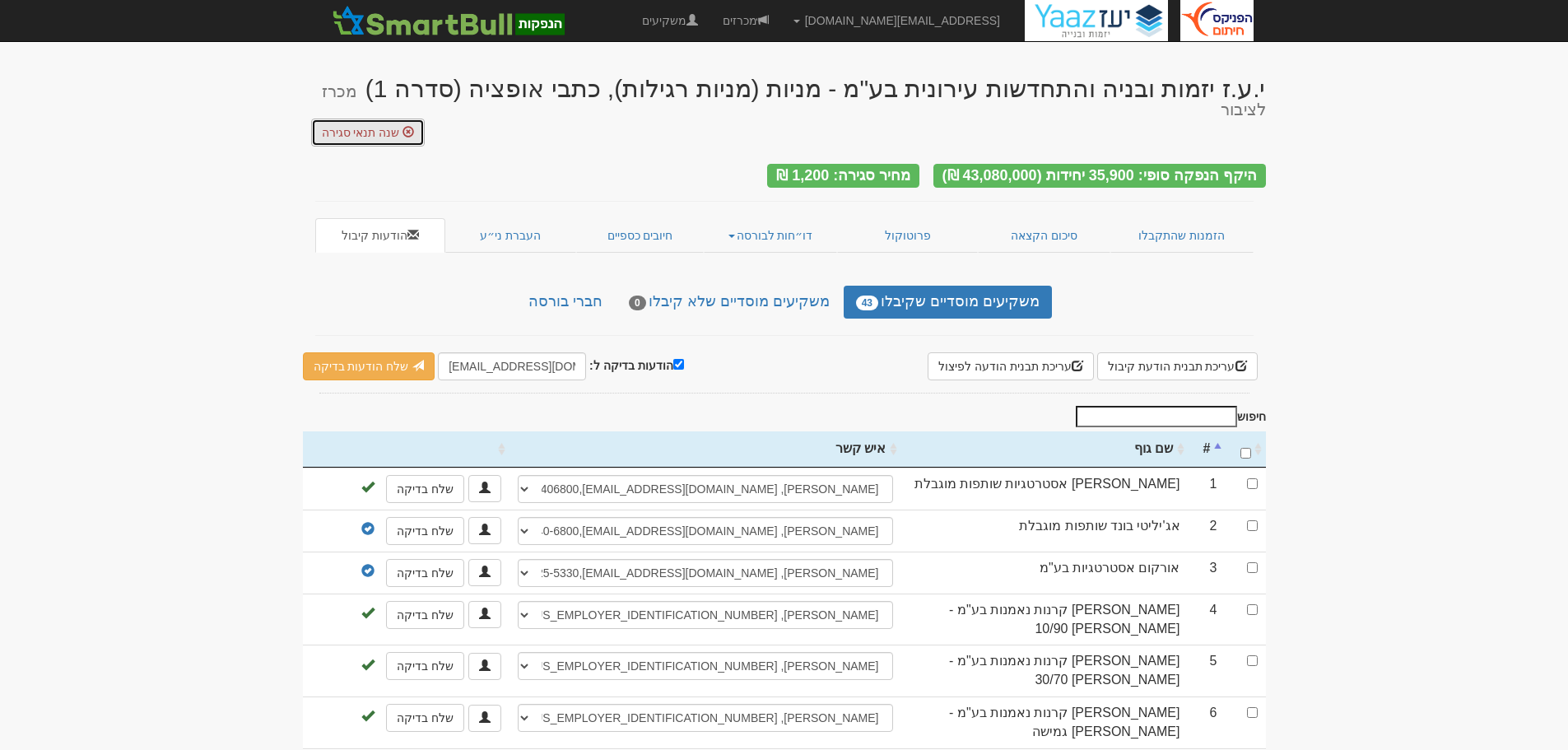
click at [363, 126] on span "שנה תנאי סגירה" at bounding box center [361, 133] width 78 height 13
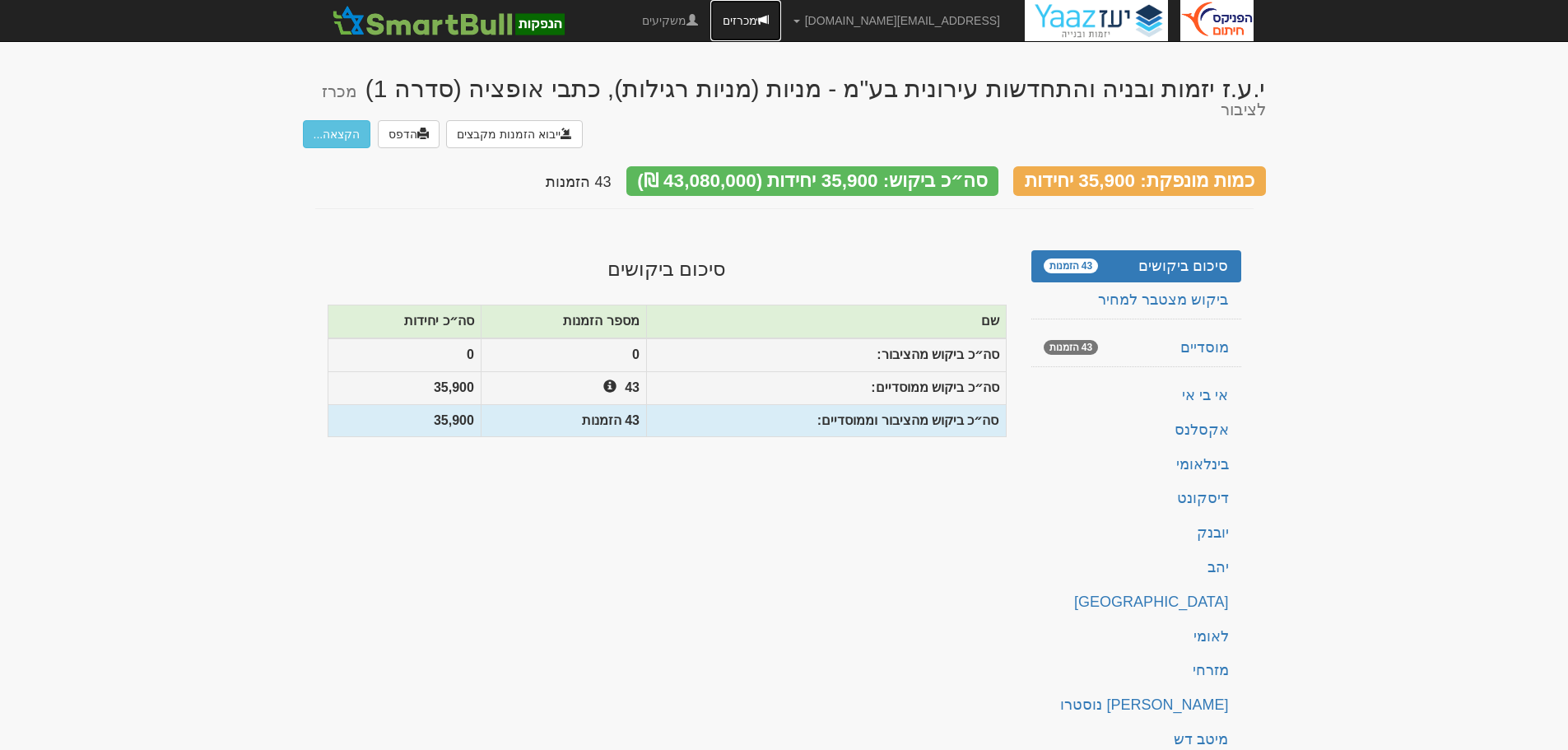
click at [782, 16] on link "מכרזים" at bounding box center [745, 21] width 71 height 41
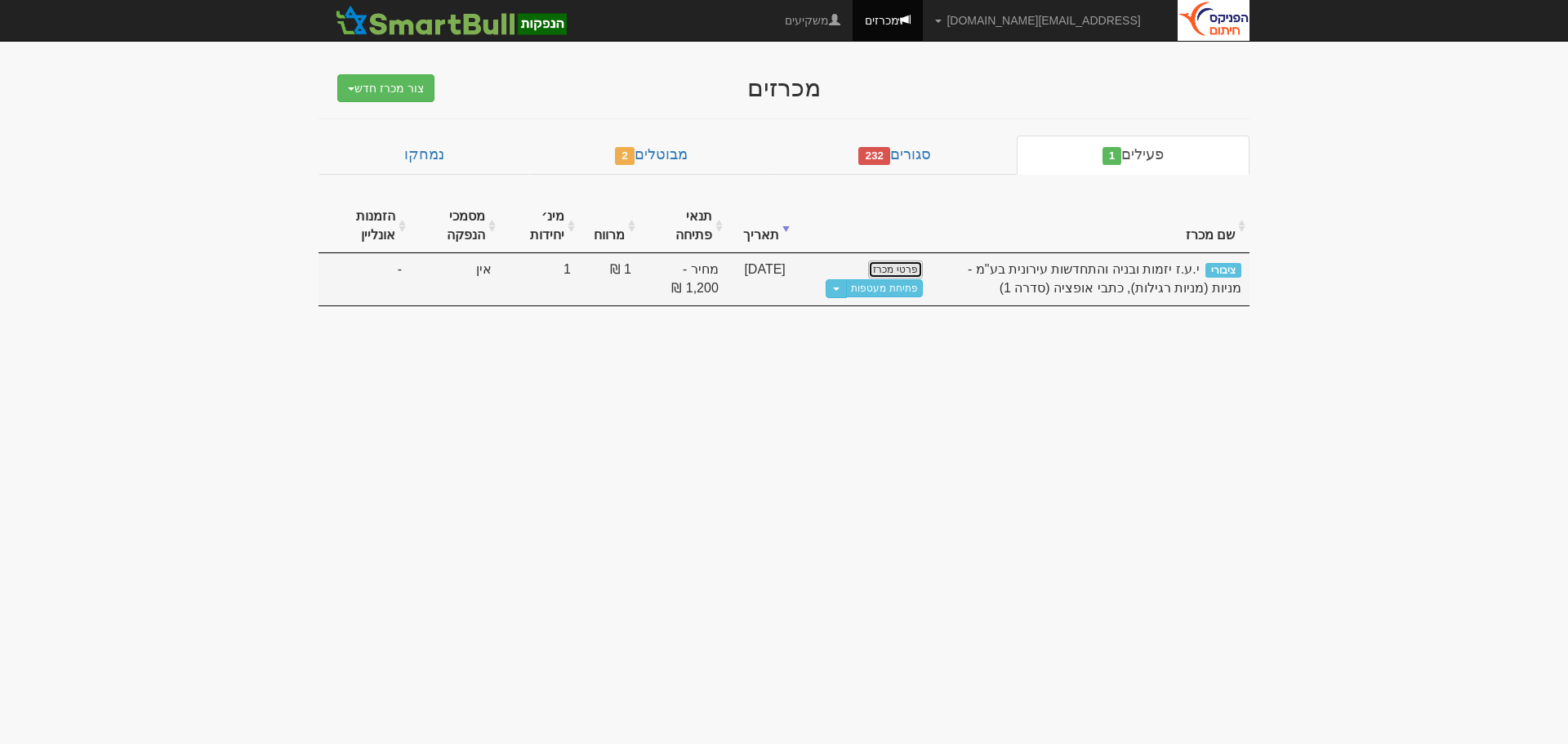
click at [901, 264] on link "פרטי מכרז" at bounding box center [895, 269] width 54 height 18
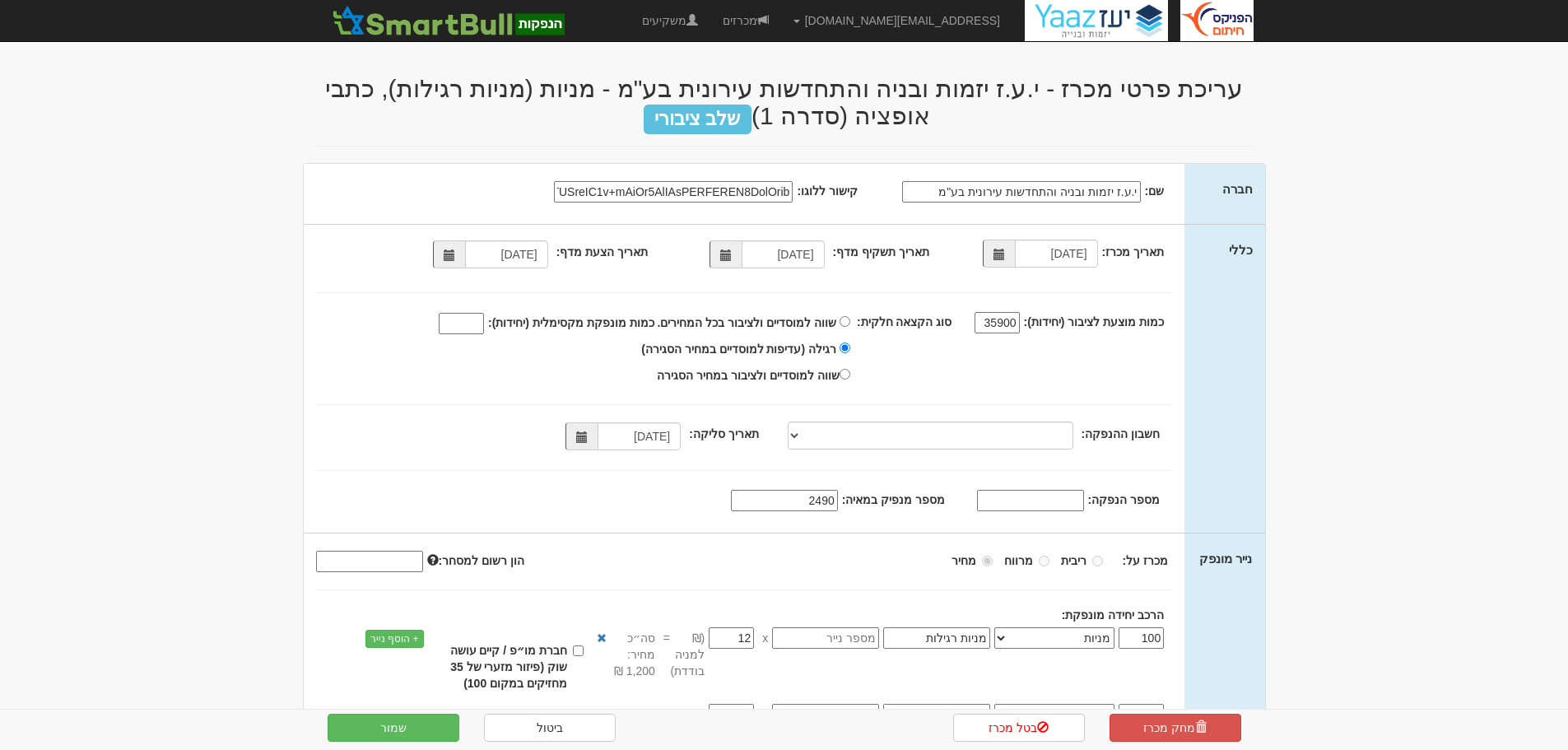
select select "מניות"
select select "כתבי אופציה"
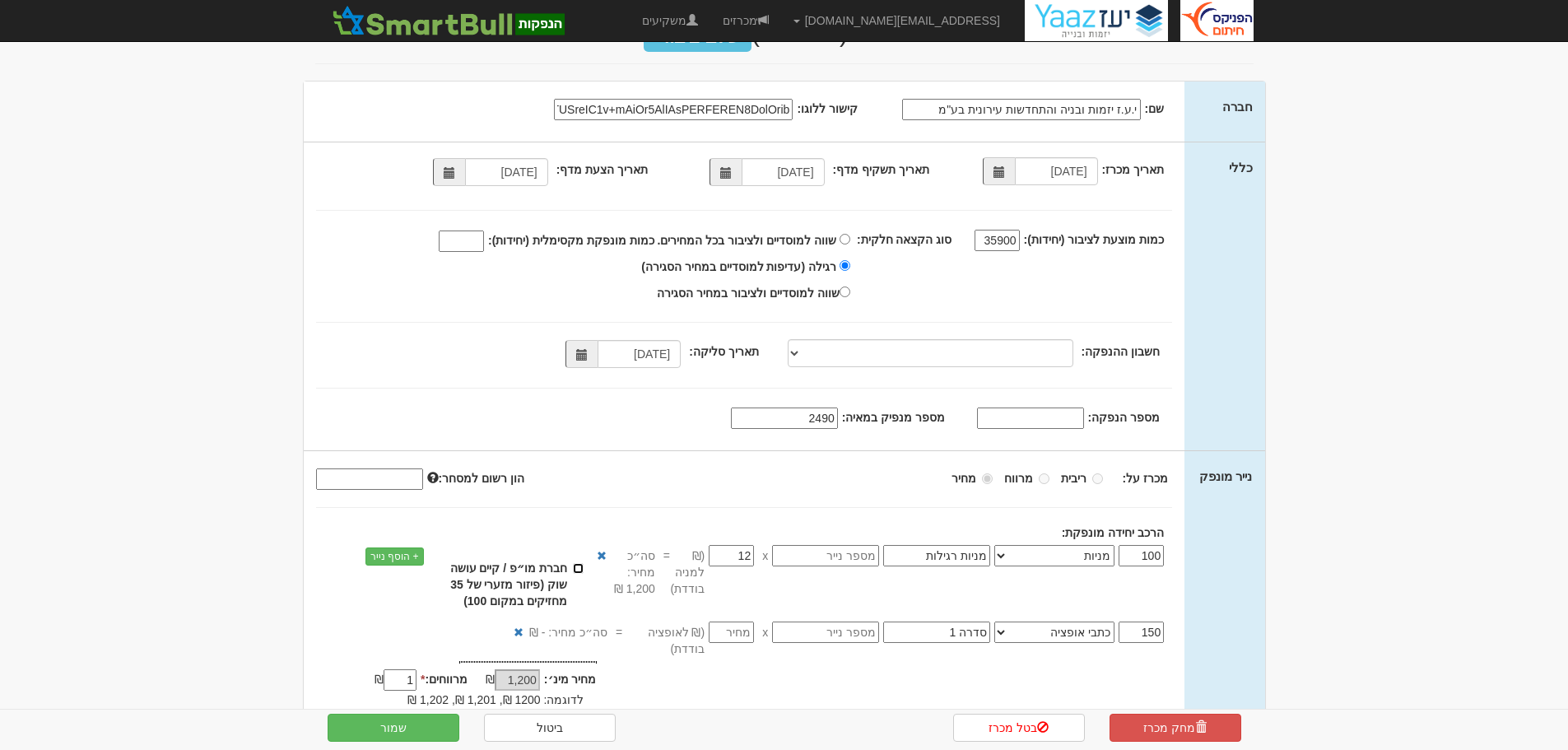
click at [578, 566] on input "חברת מו״פ / קיים עושה שוק (פיזור מזערי של 35 מחזיקים במקום 100)" at bounding box center [577, 568] width 10 height 10
checkbox input "true"
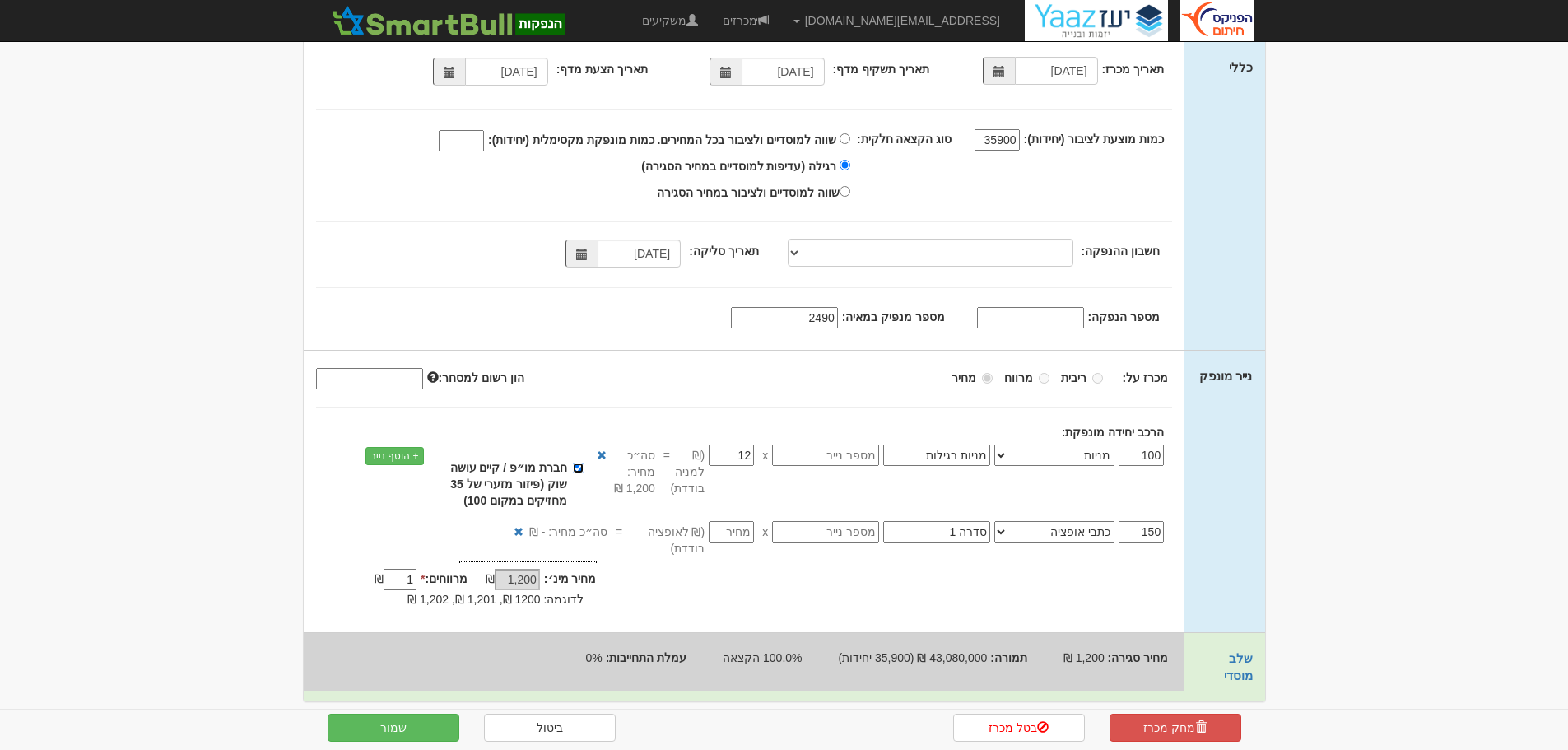
scroll to position [186, 0]
click at [415, 723] on button "שמור" at bounding box center [394, 728] width 132 height 28
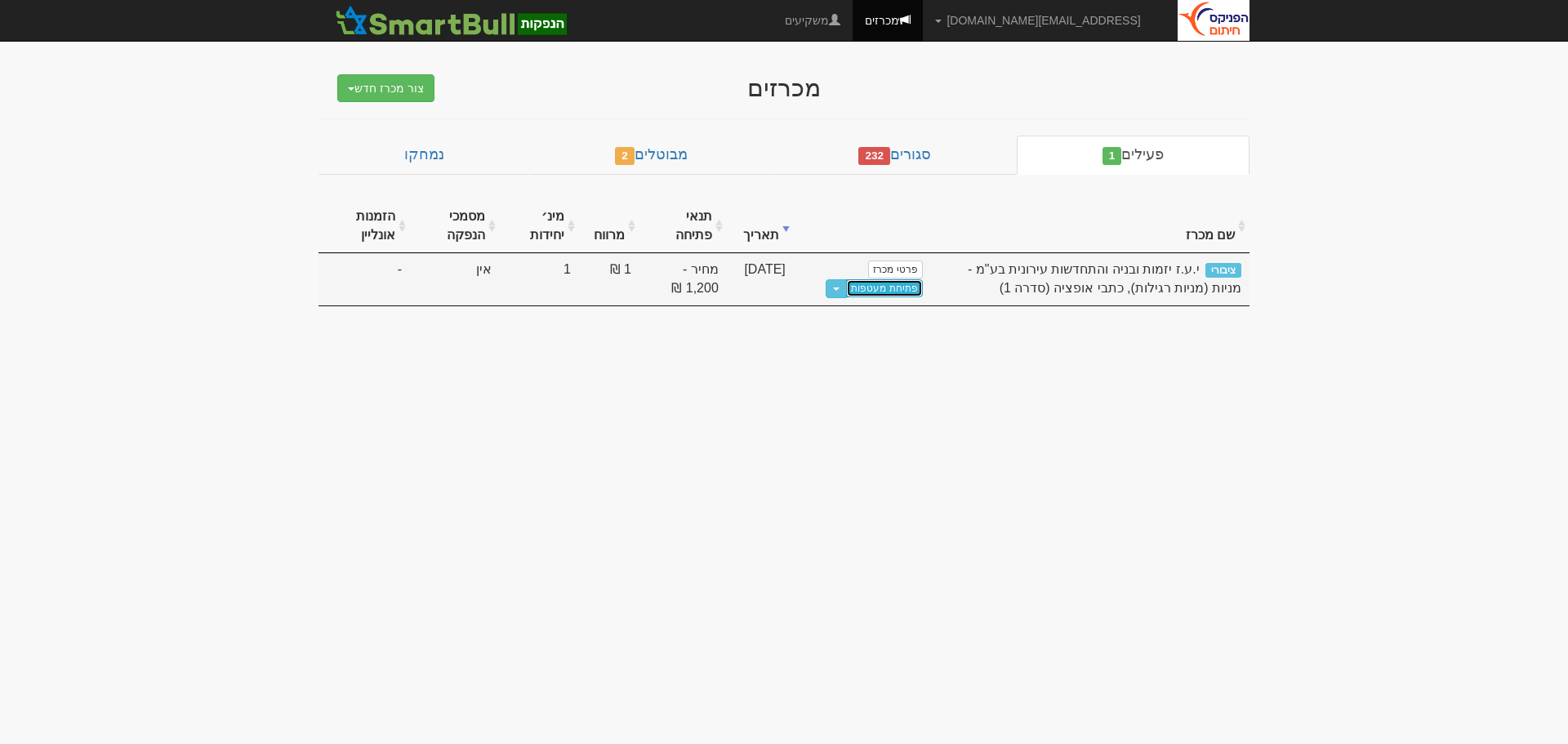
click at [910, 287] on link "פתיחת מעטפות" at bounding box center [884, 288] width 76 height 18
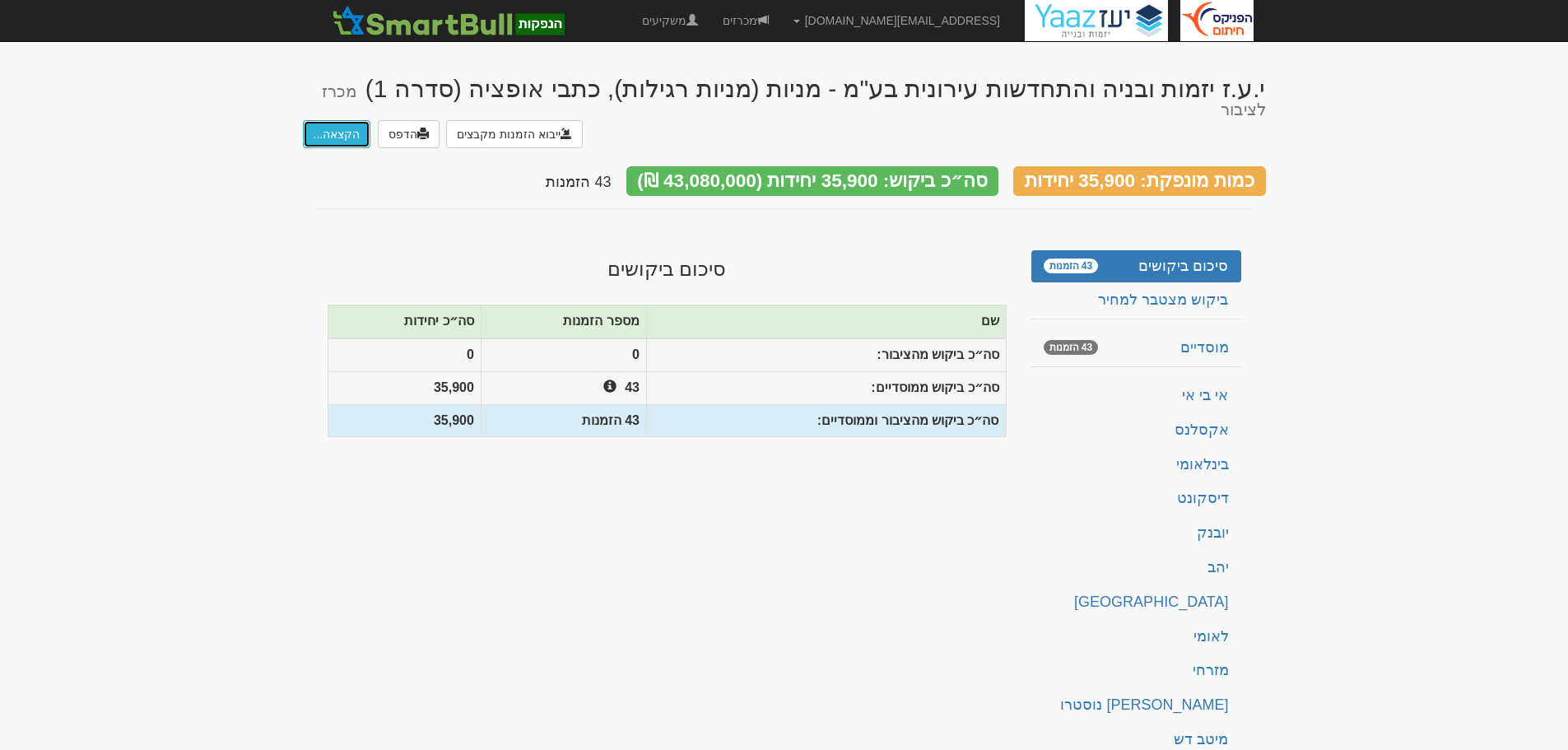
click at [343, 121] on button "הקצאה..." at bounding box center [337, 135] width 69 height 28
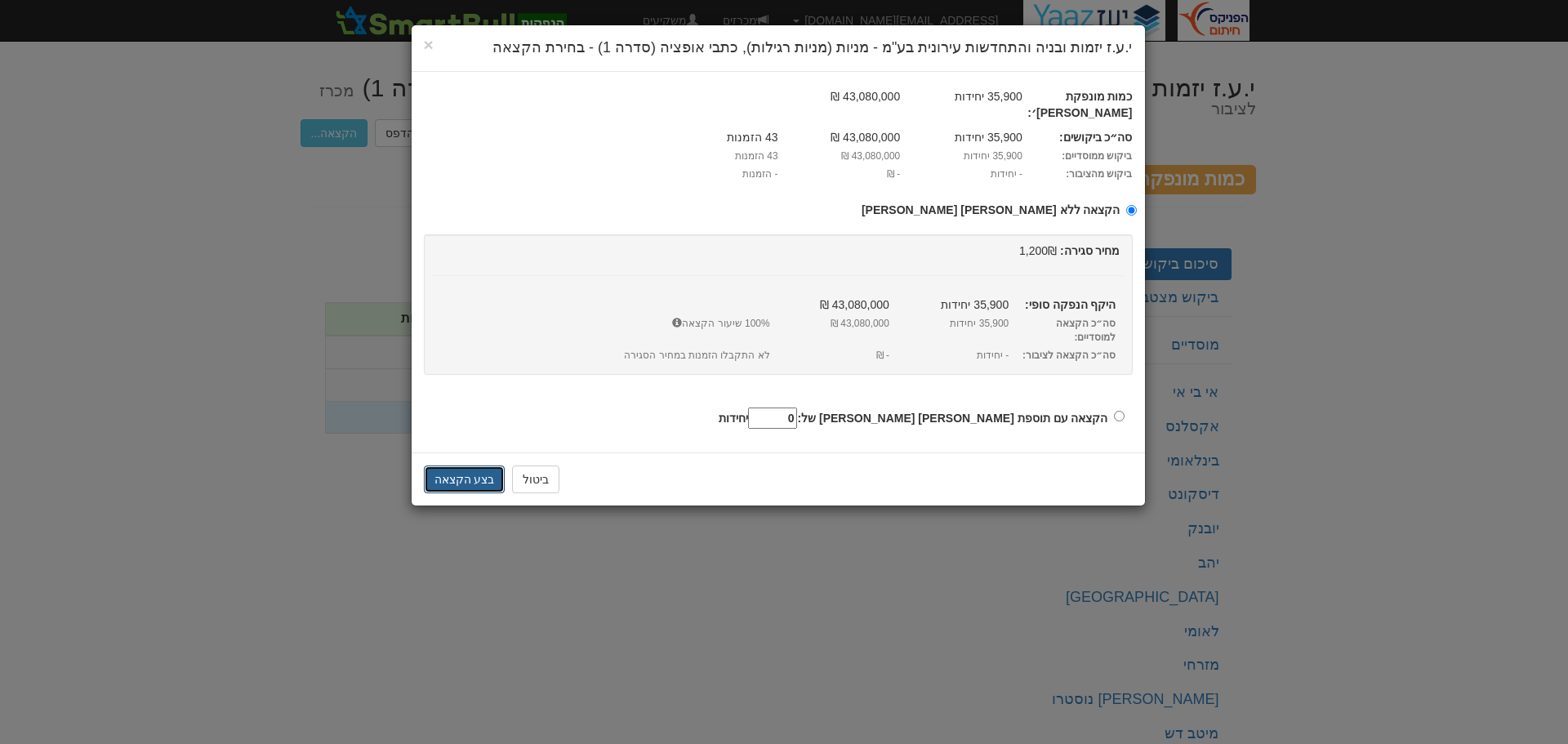
click at [463, 465] on button "בצע הקצאה" at bounding box center [464, 479] width 81 height 28
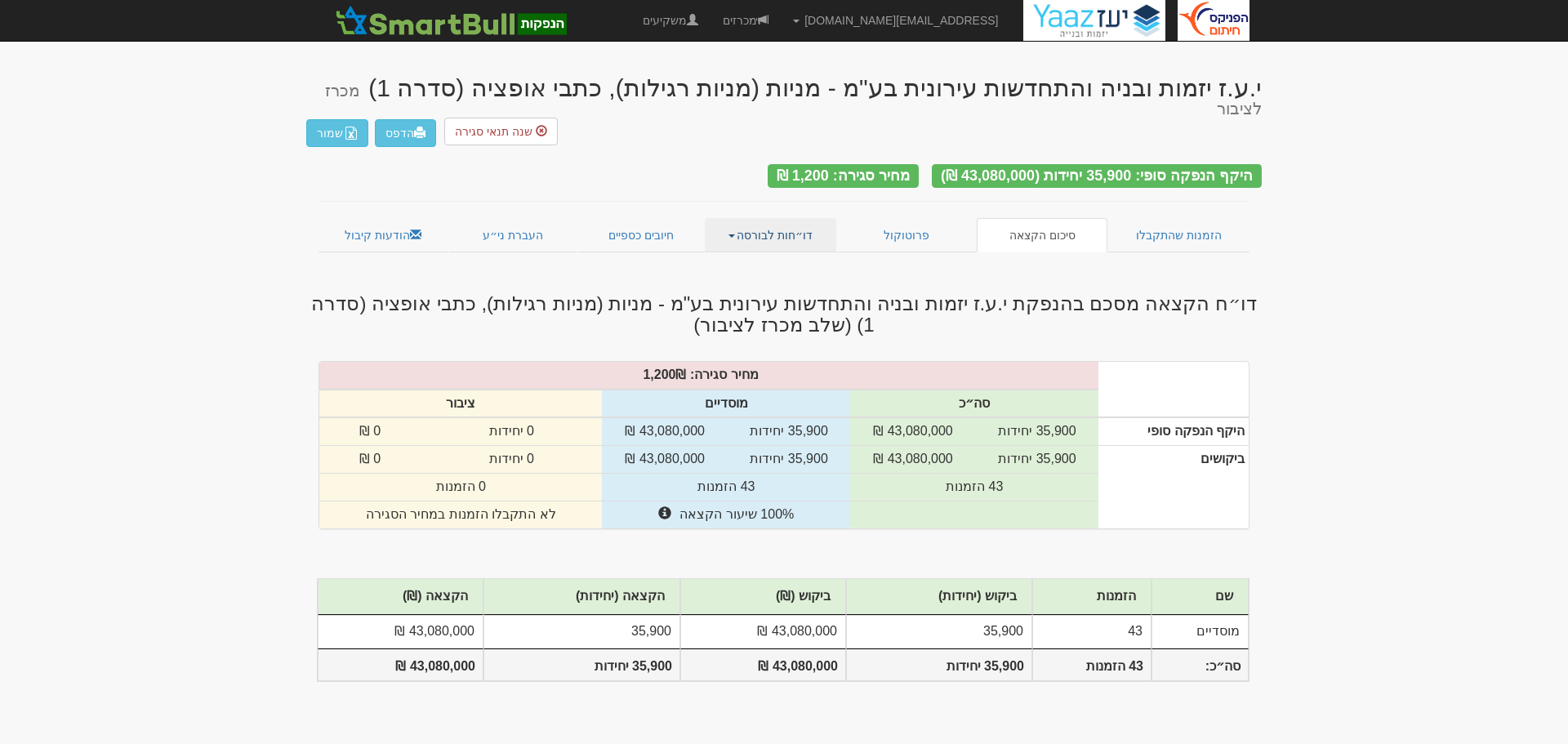
click at [766, 218] on link "דו״חות לבורסה" at bounding box center [771, 235] width 133 height 35
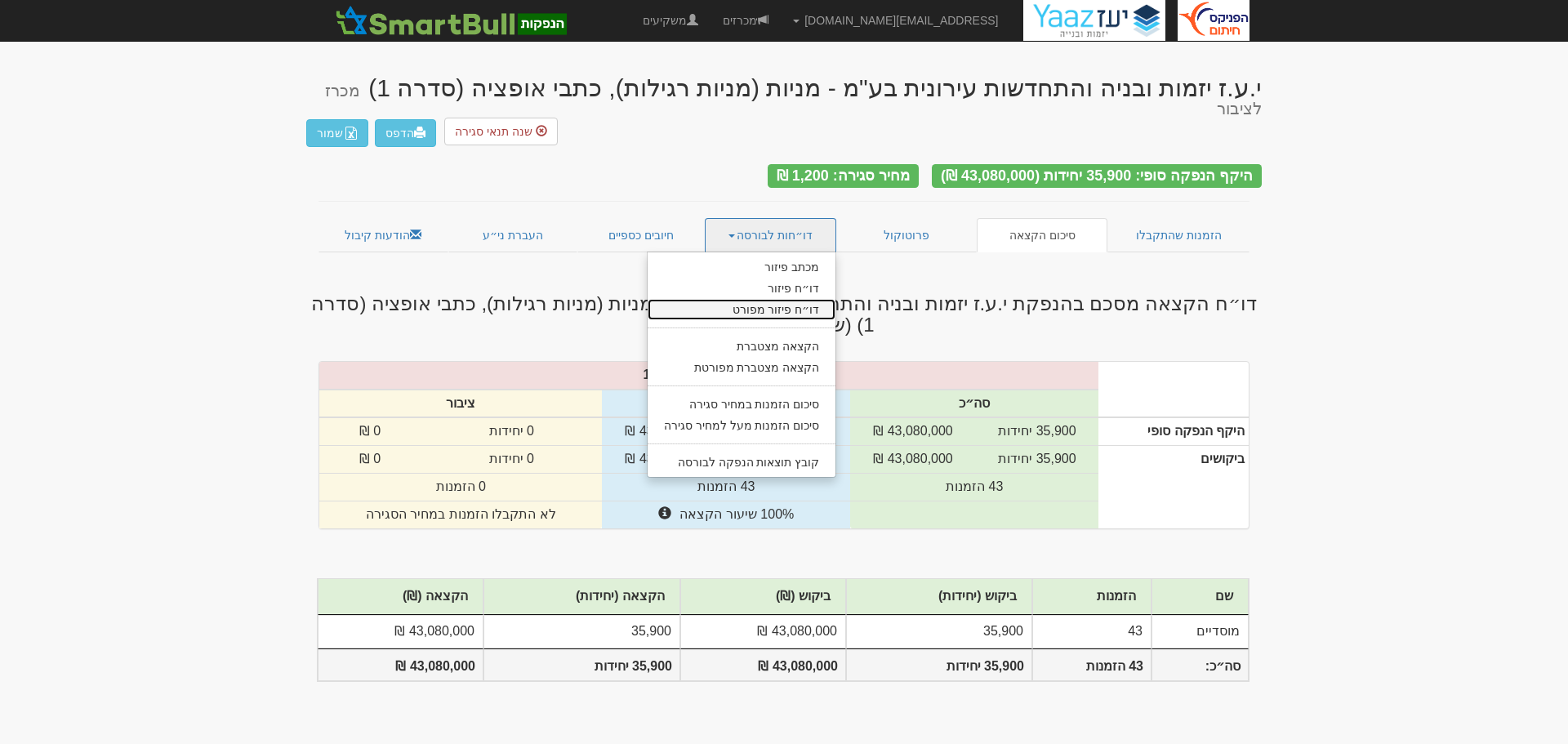
click at [786, 299] on link "דו״ח פיזור מפורט" at bounding box center [742, 309] width 189 height 21
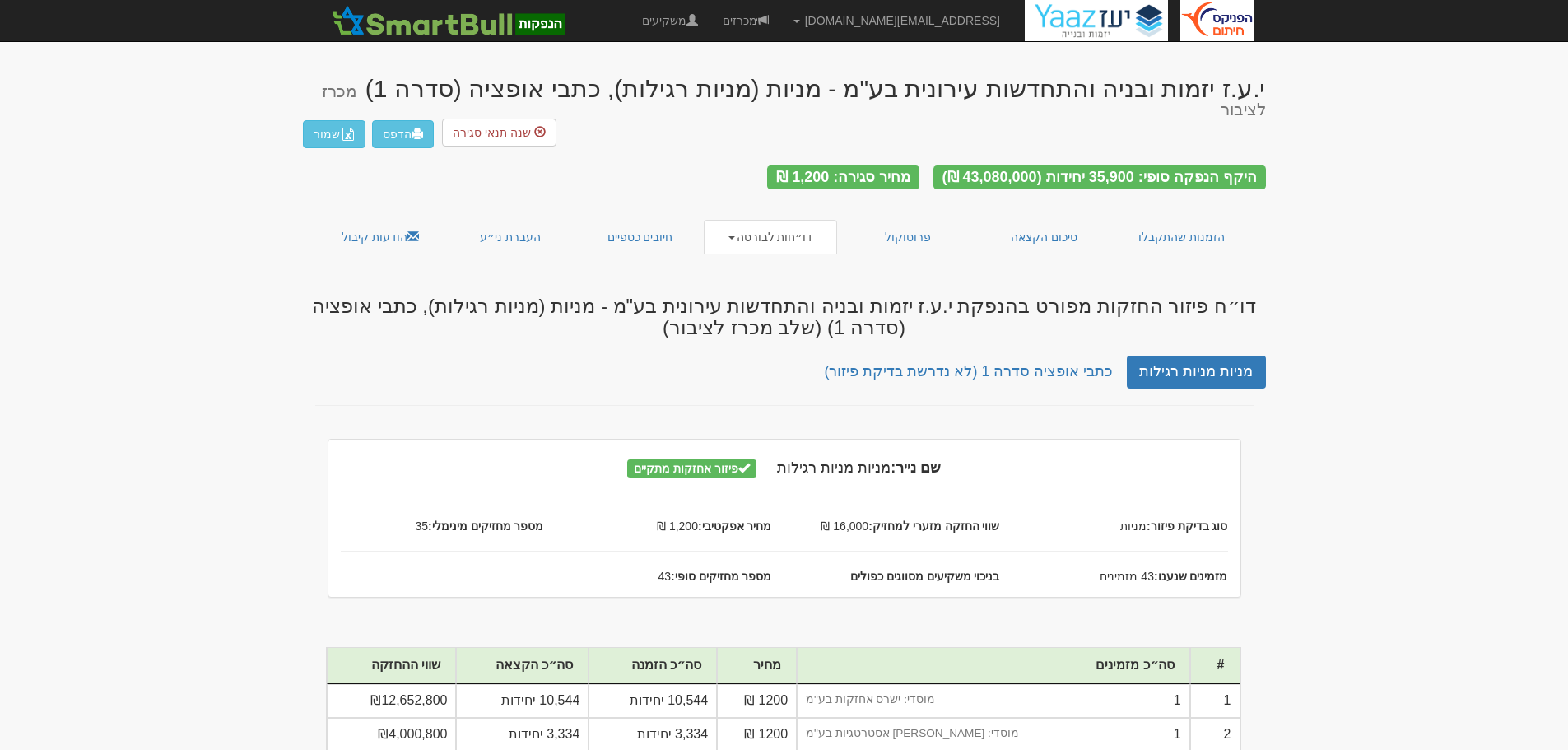
click at [784, 220] on link "דו״חות לבורסה" at bounding box center [770, 236] width 134 height 35
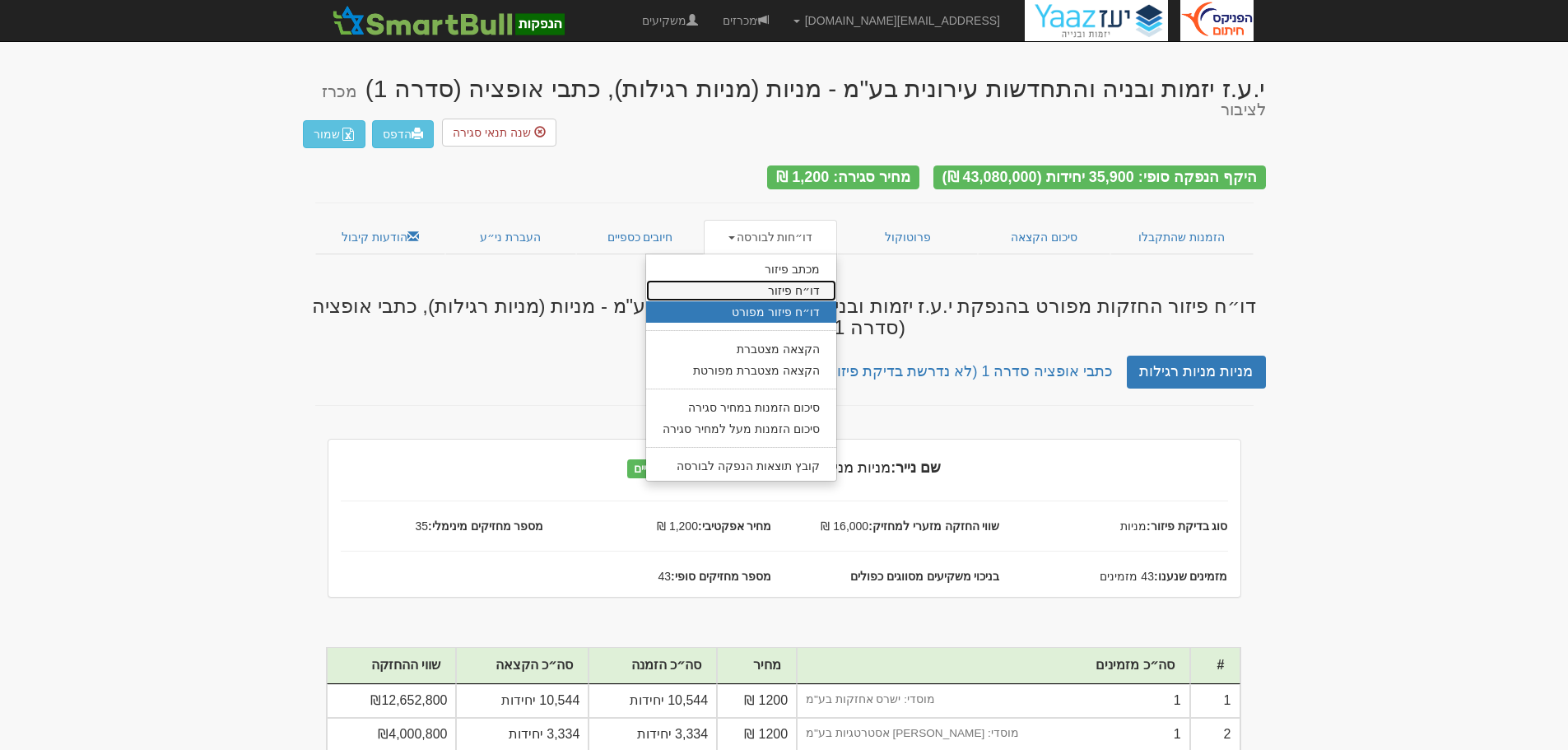
click at [787, 280] on link "דו״ח פיזור" at bounding box center [741, 290] width 190 height 22
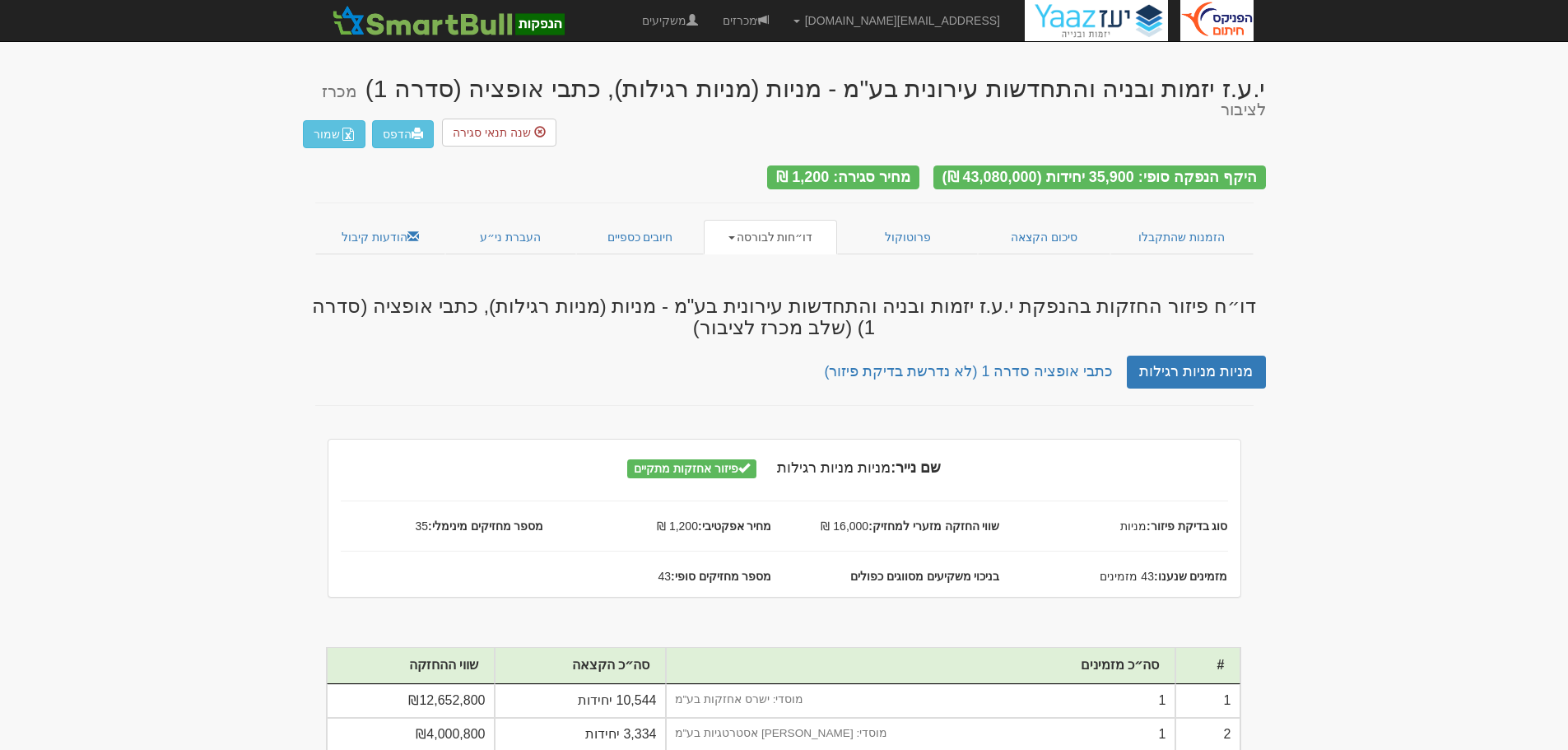
click at [784, 220] on link "דו״חות לבורסה" at bounding box center [770, 236] width 134 height 35
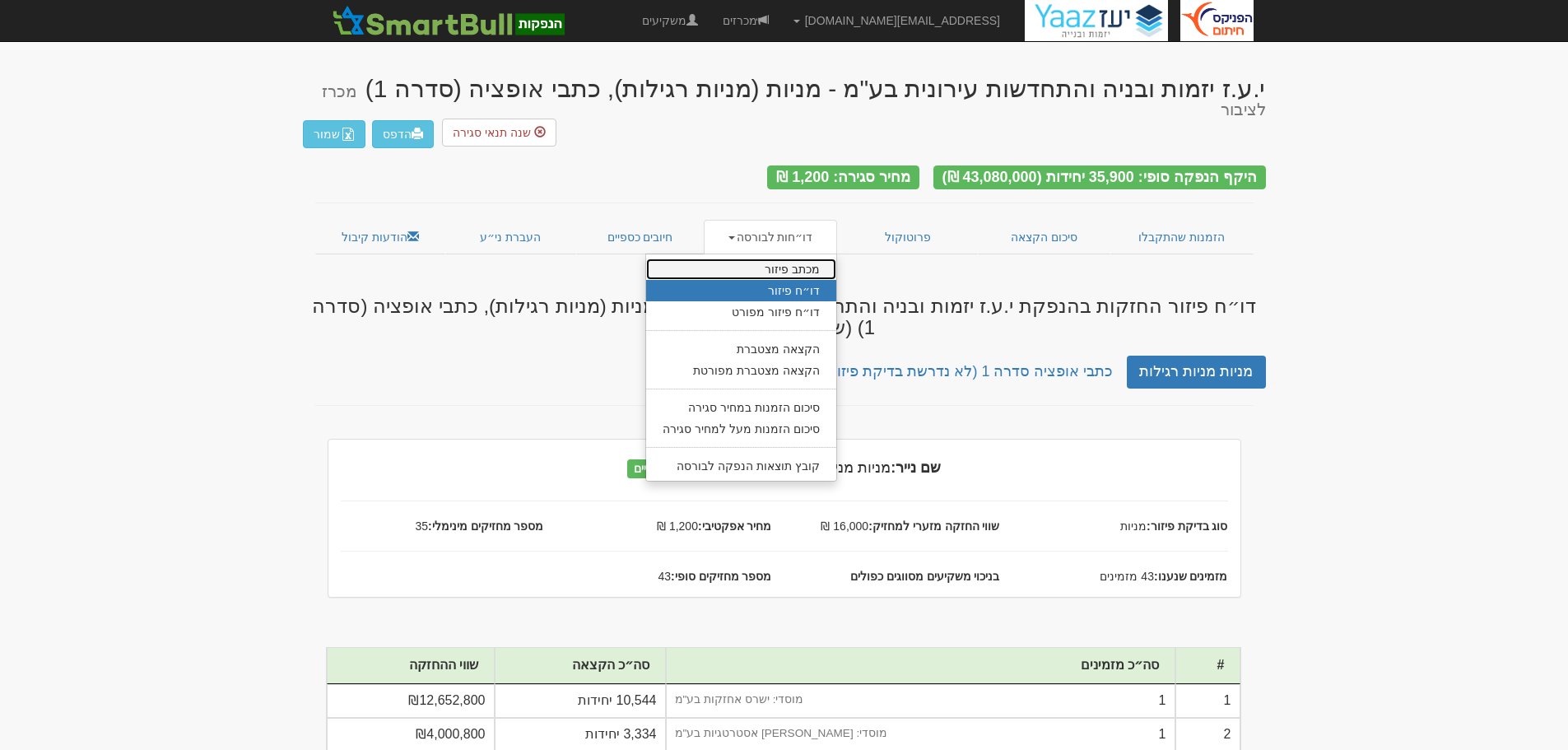
click at [786, 258] on link "מכתב פיזור" at bounding box center [741, 269] width 190 height 22
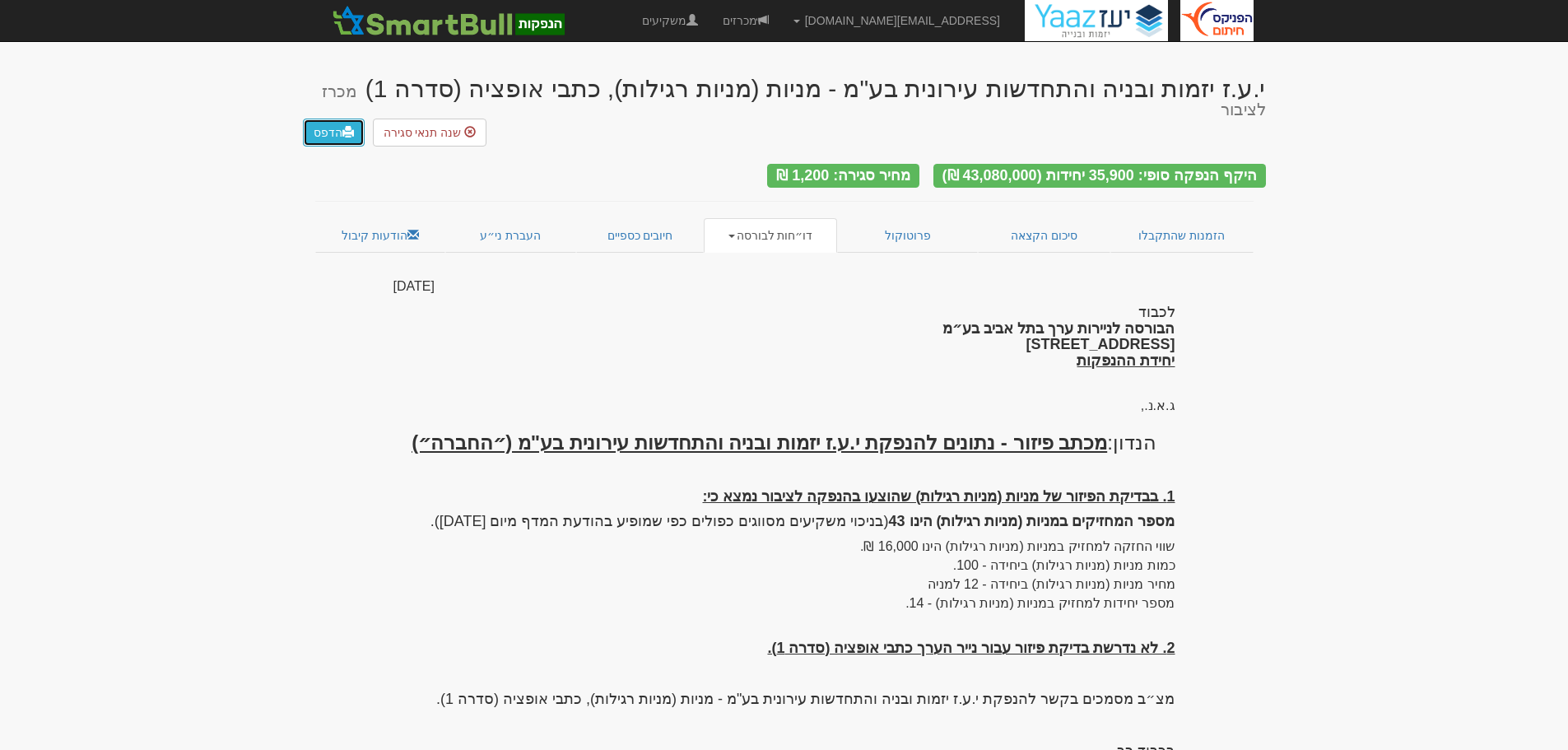
click at [332, 119] on link "הדפס" at bounding box center [334, 133] width 62 height 28
click at [733, 219] on link "דו״חות לבורסה" at bounding box center [770, 236] width 134 height 35
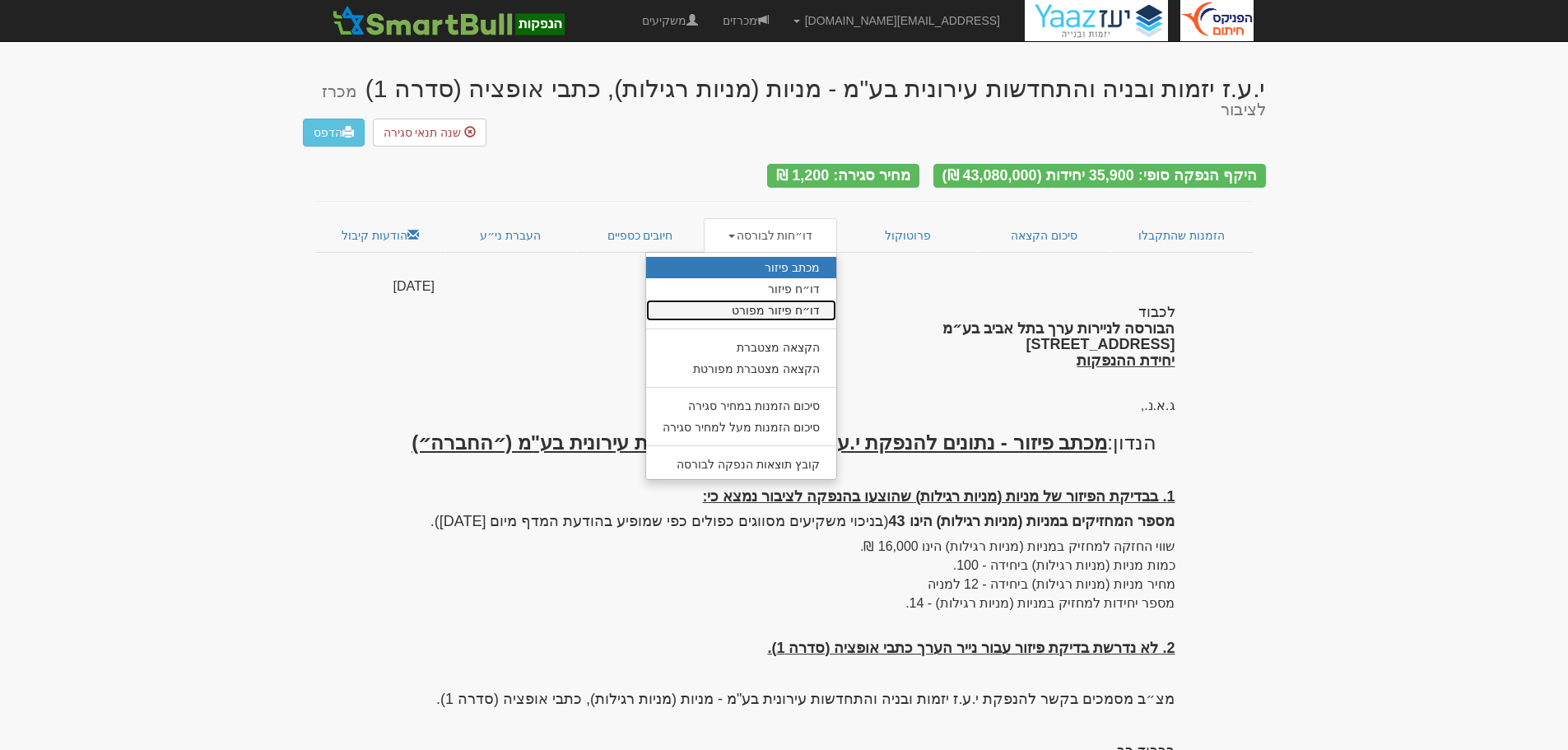
click at [768, 300] on link "דו״ח פיזור מפורט" at bounding box center [741, 310] width 190 height 22
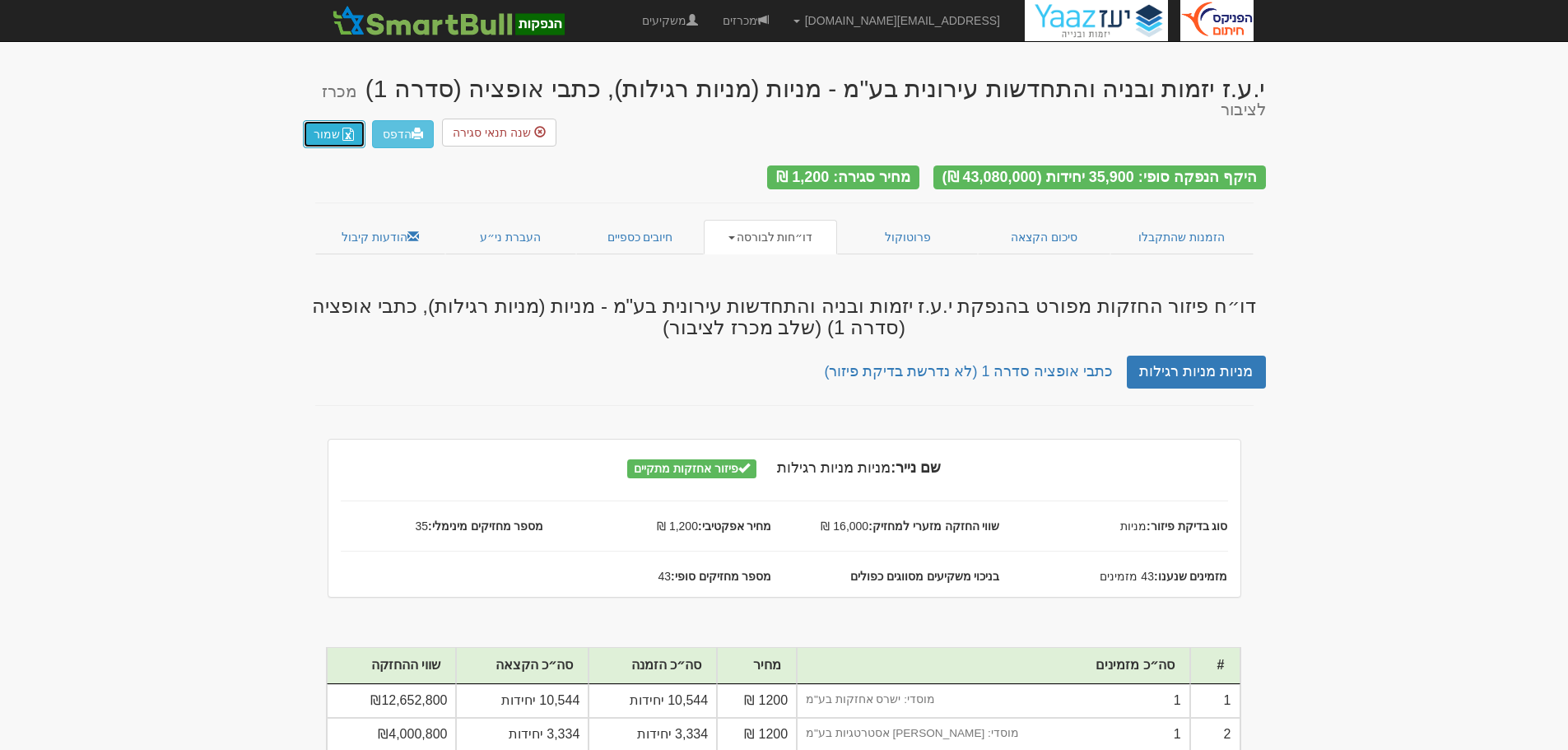
click at [337, 121] on button "שמור" at bounding box center [334, 135] width 62 height 28
click at [412, 127] on span at bounding box center [417, 133] width 11 height 11
click at [739, 220] on link "דו״חות לבורסה" at bounding box center [770, 236] width 134 height 35
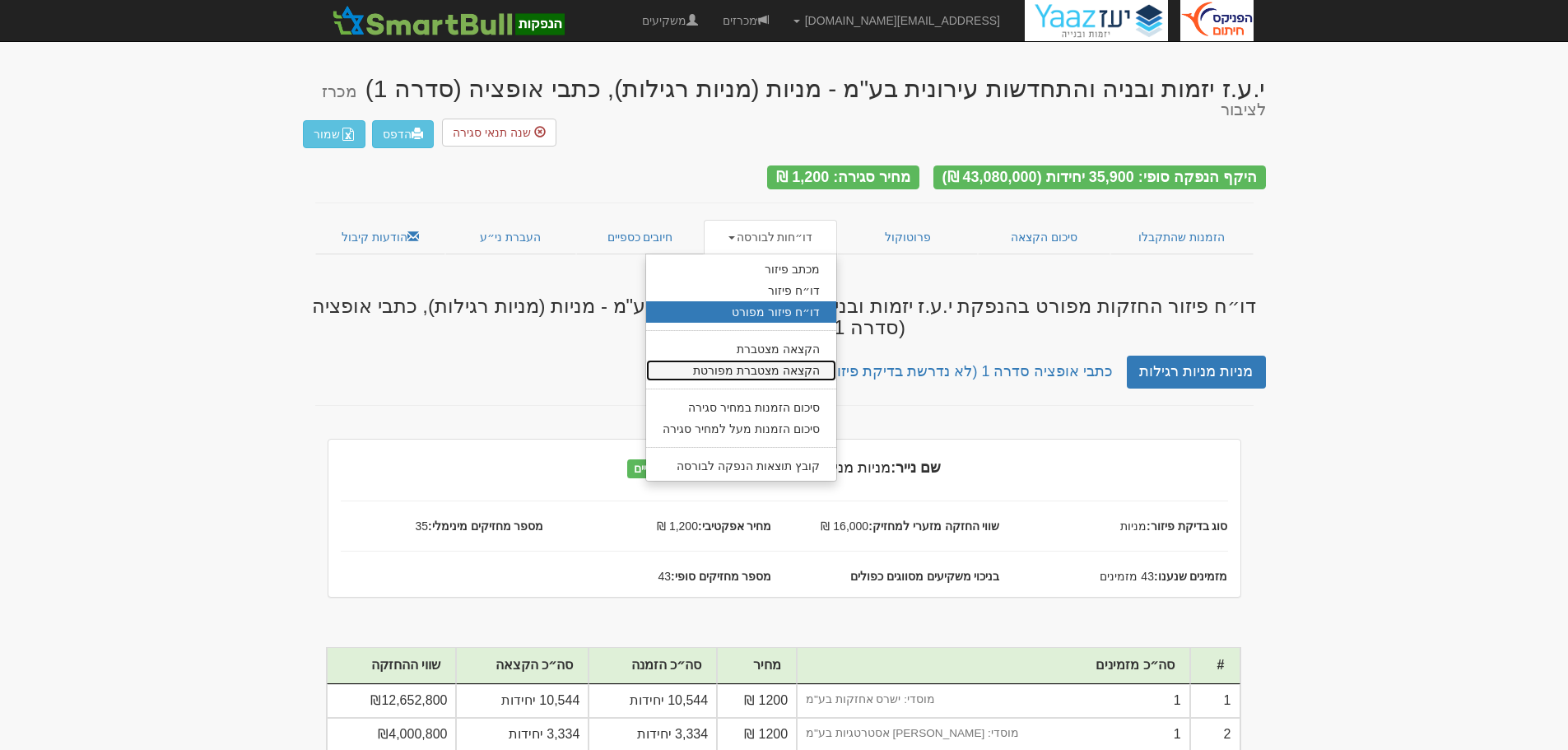
click at [733, 360] on link "הקצאה מצטברת מפורטת" at bounding box center [741, 370] width 190 height 22
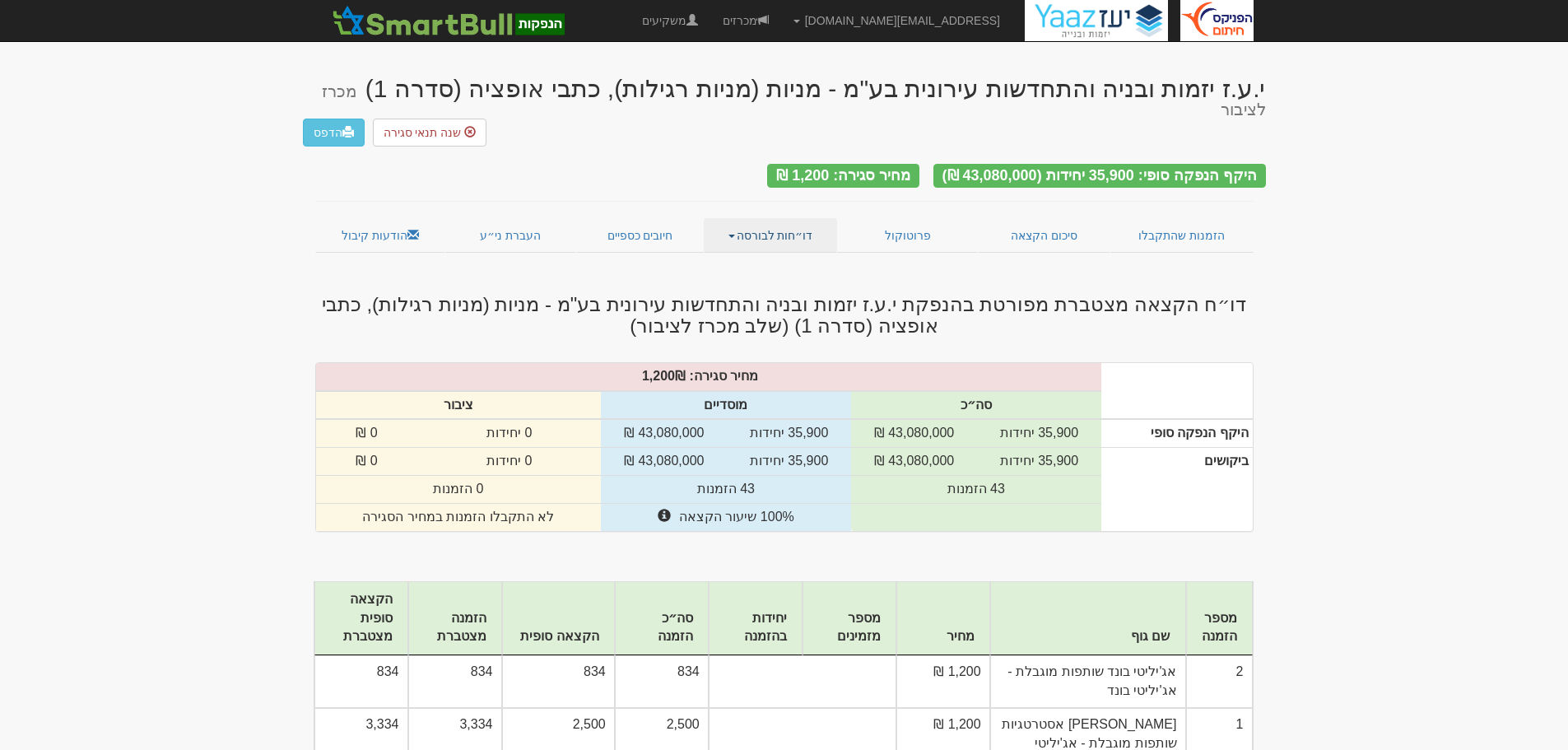
click at [736, 235] on span at bounding box center [732, 236] width 7 height 3
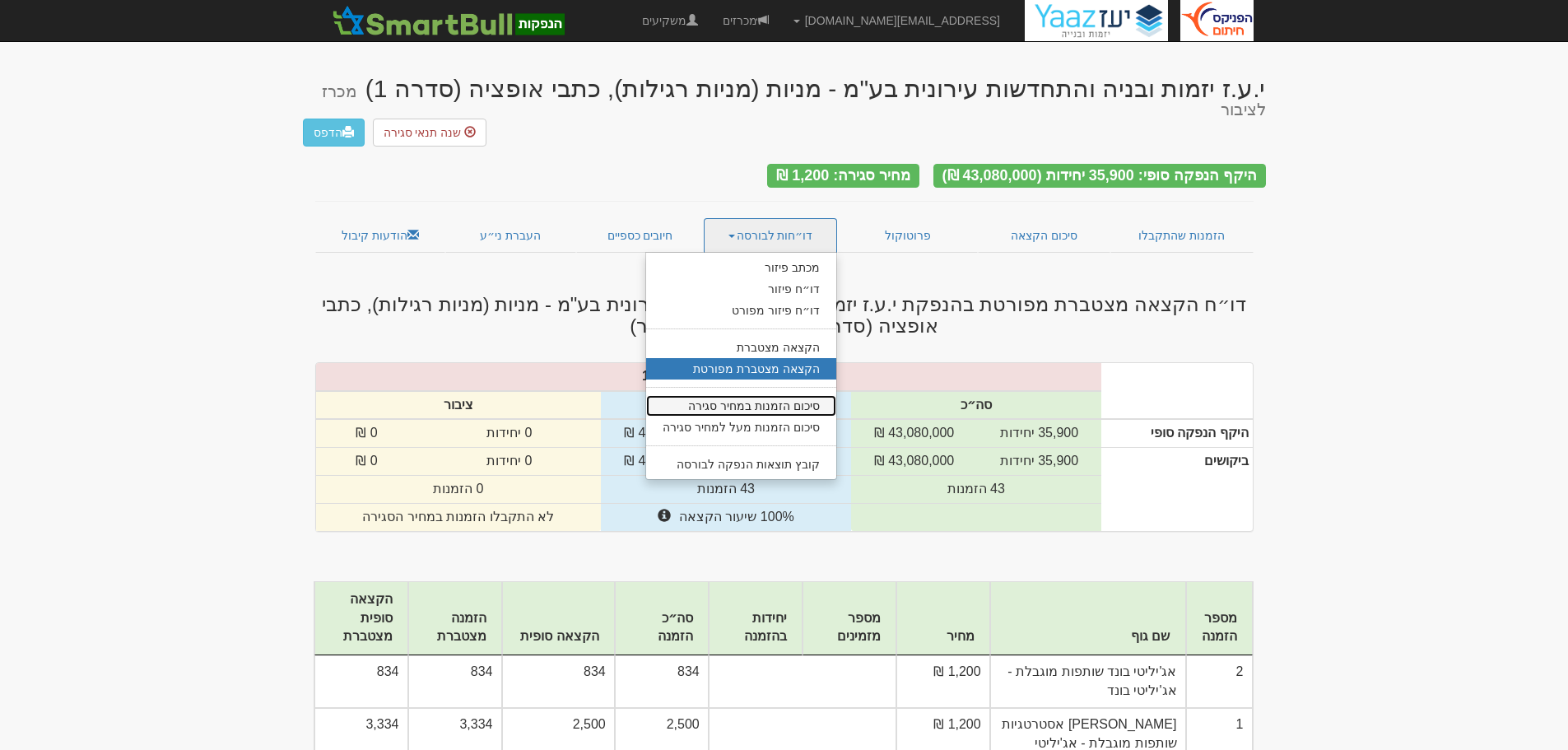
click at [725, 396] on link "סיכום הזמנות במחיר סגירה" at bounding box center [741, 406] width 190 height 22
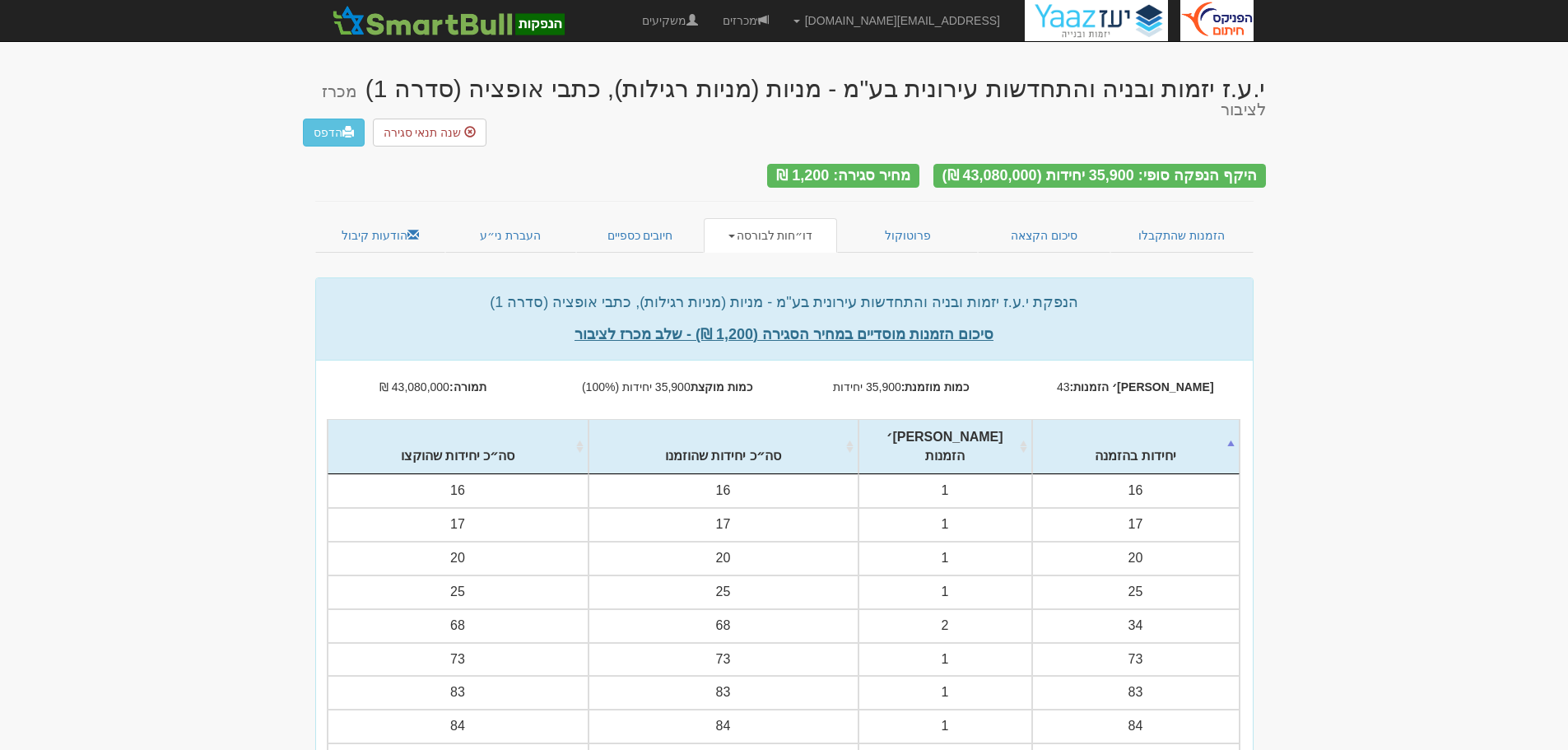
click at [736, 235] on span at bounding box center [732, 236] width 7 height 3
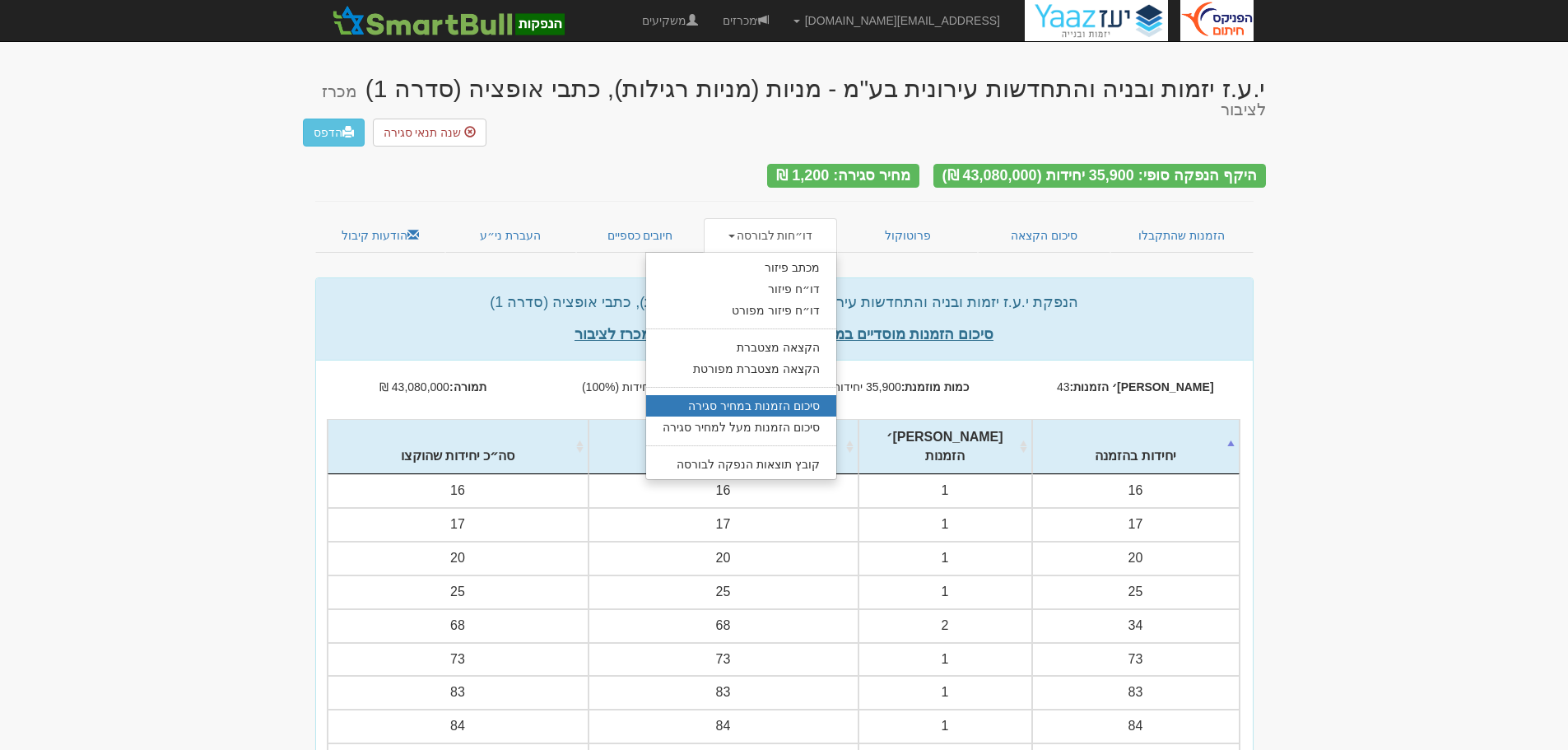
click at [719, 396] on link "סיכום הזמנות במחיר סגירה" at bounding box center [741, 406] width 190 height 22
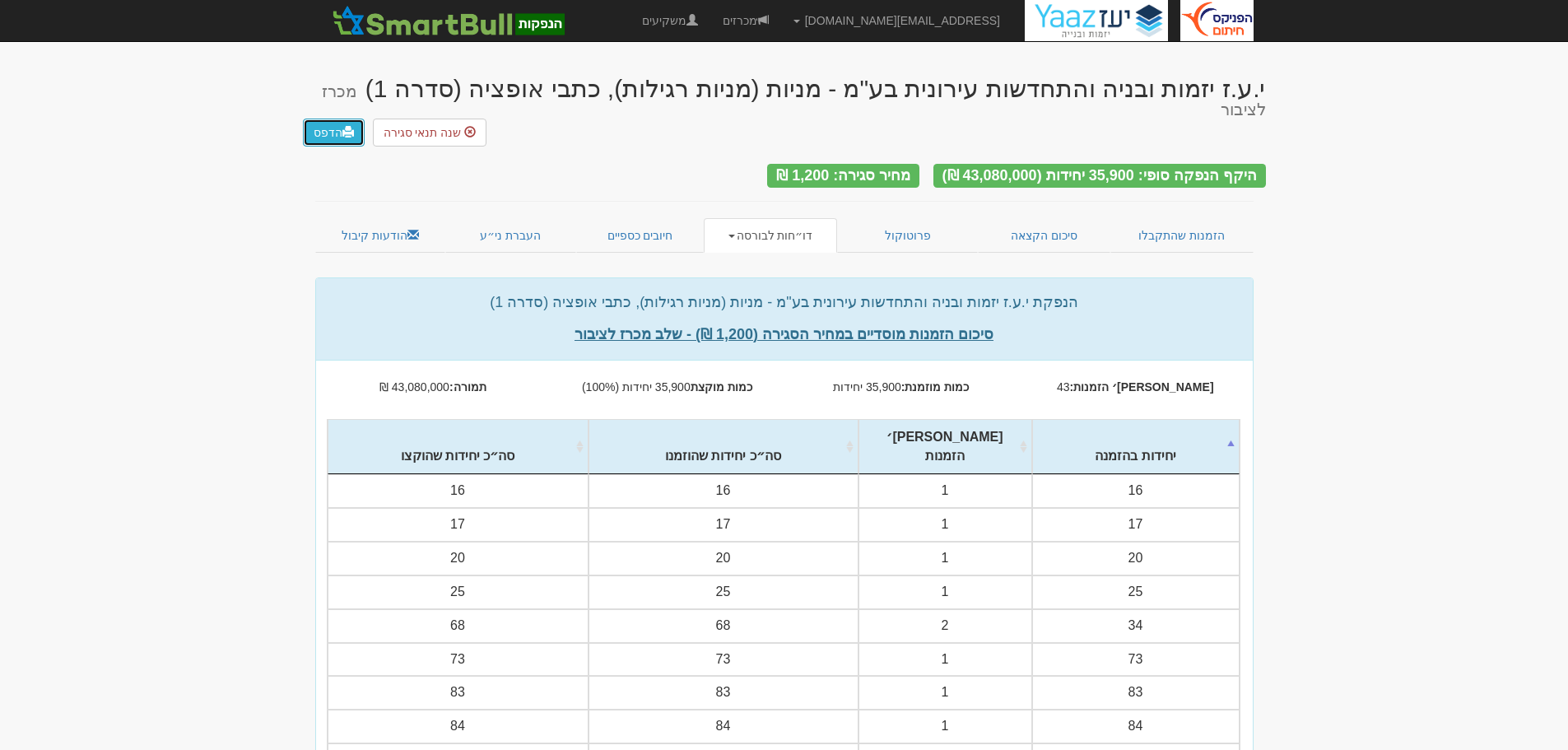
click at [341, 121] on link "הדפס" at bounding box center [334, 133] width 62 height 28
click at [736, 235] on span at bounding box center [732, 236] width 7 height 3
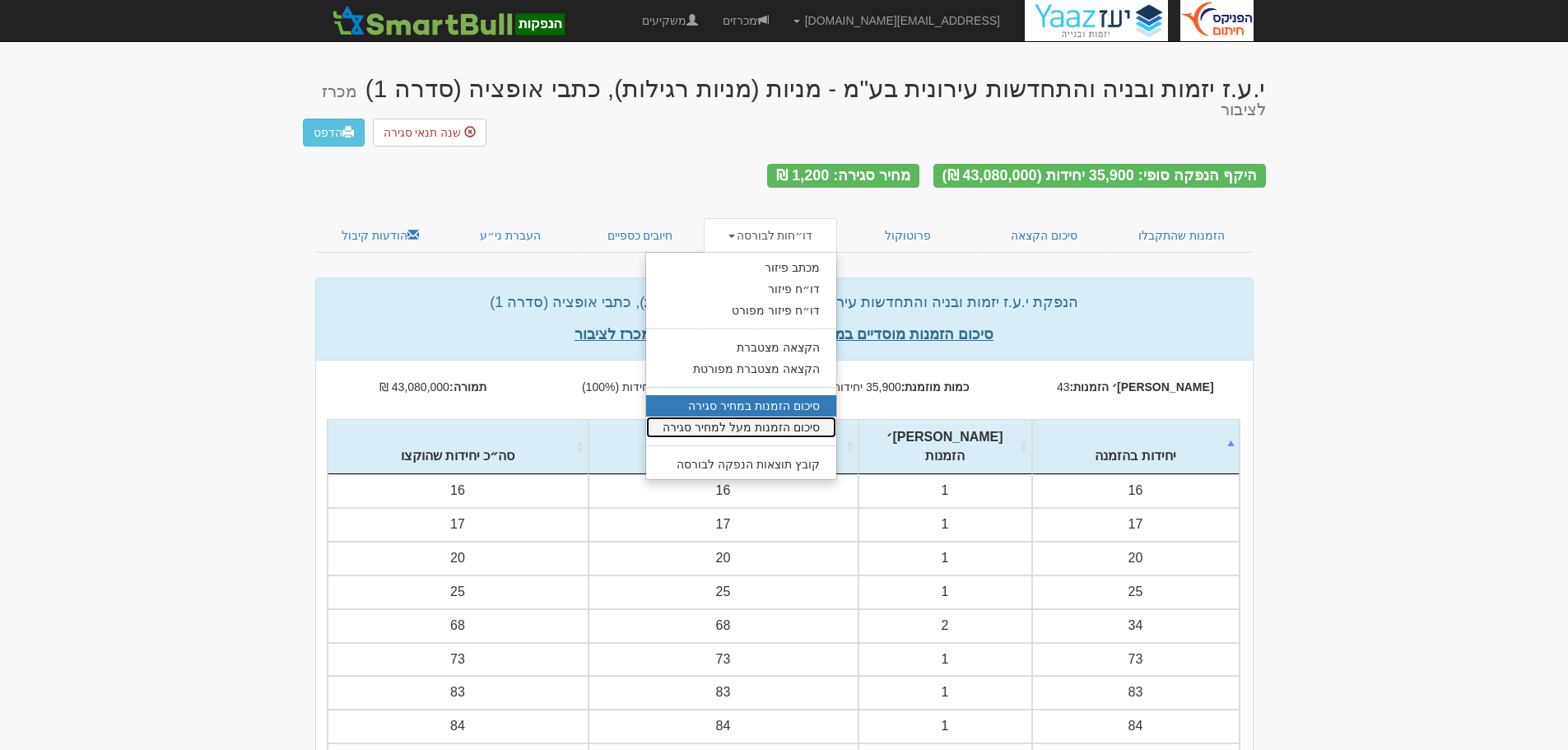
click at [769, 416] on link "סיכום הזמנות מעל למחיר סגירה" at bounding box center [741, 427] width 190 height 22
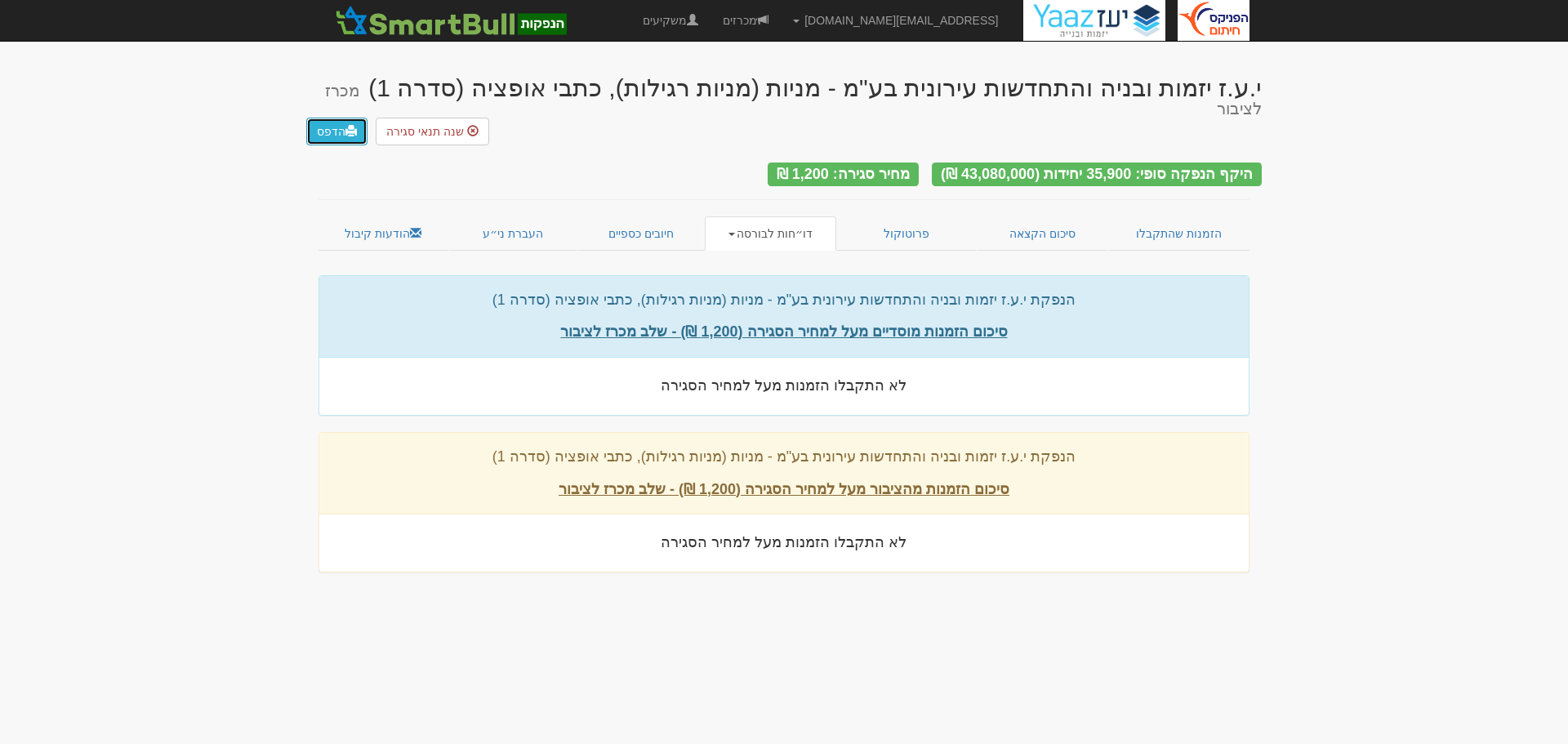
click at [339, 118] on link "הדפס" at bounding box center [337, 132] width 62 height 28
click at [747, 217] on link "דו״חות לבורסה" at bounding box center [771, 234] width 133 height 35
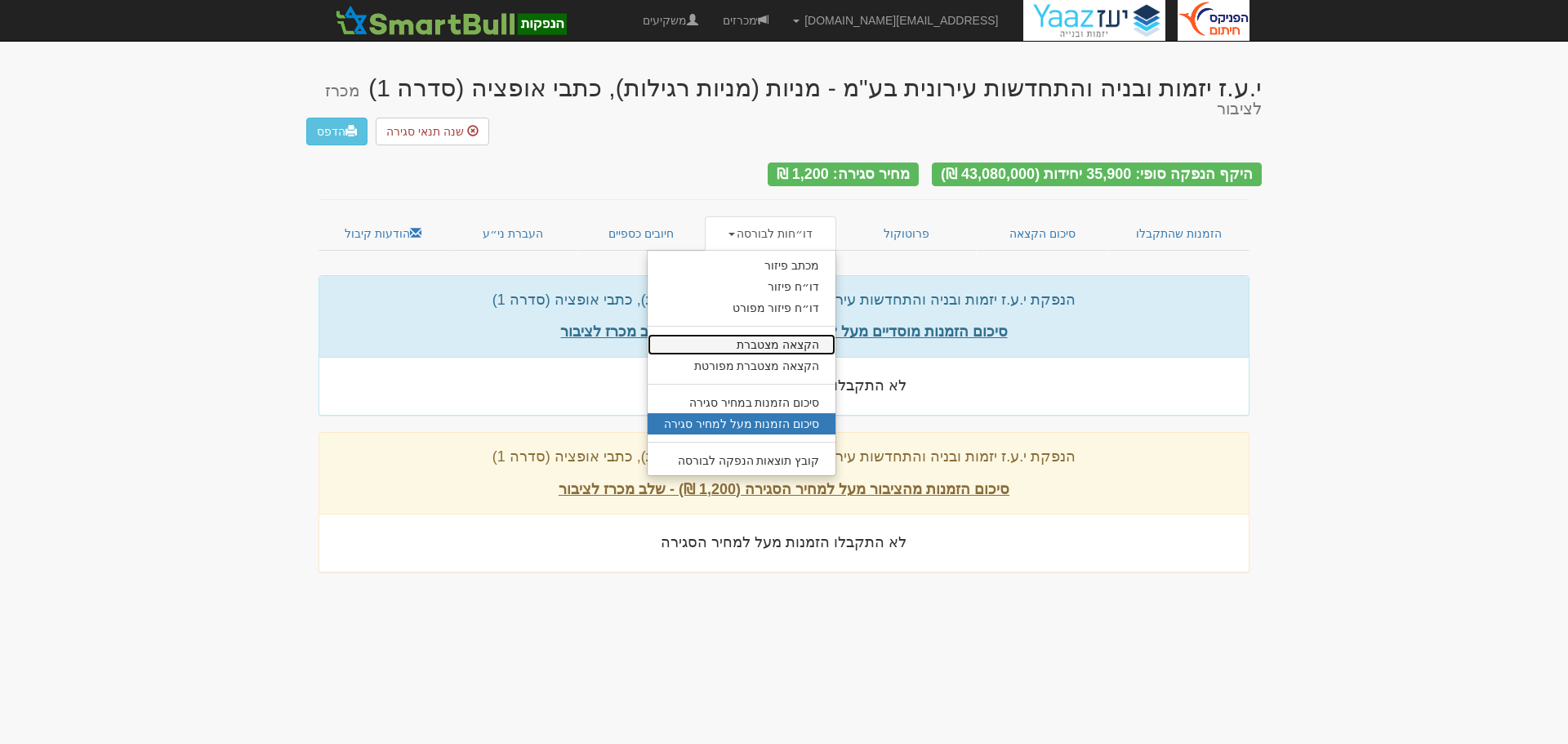
click at [764, 335] on link "הקצאה מצטברת" at bounding box center [742, 345] width 189 height 21
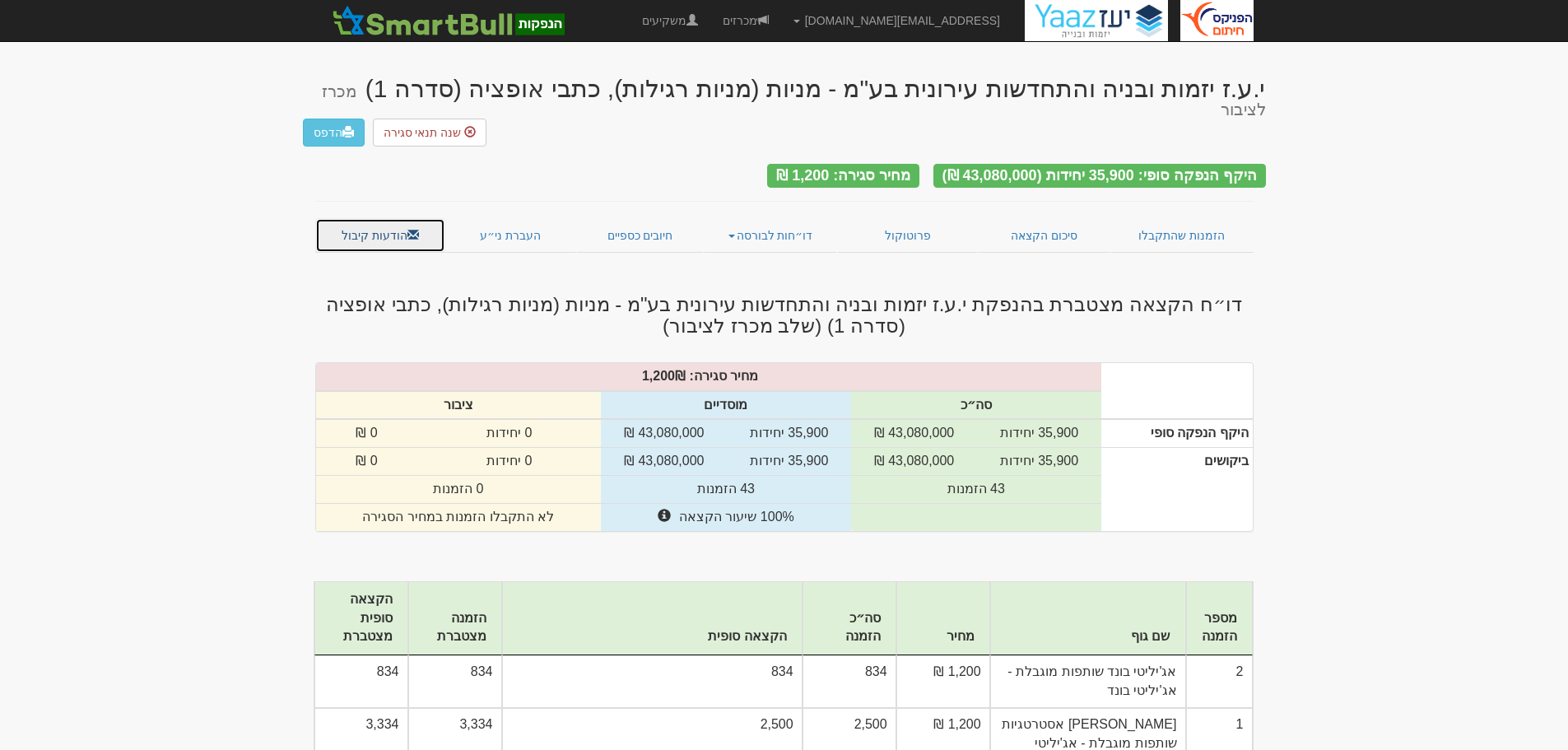
click at [369, 220] on link "הודעות קיבול" at bounding box center [380, 236] width 131 height 35
